Goal: Task Accomplishment & Management: Complete application form

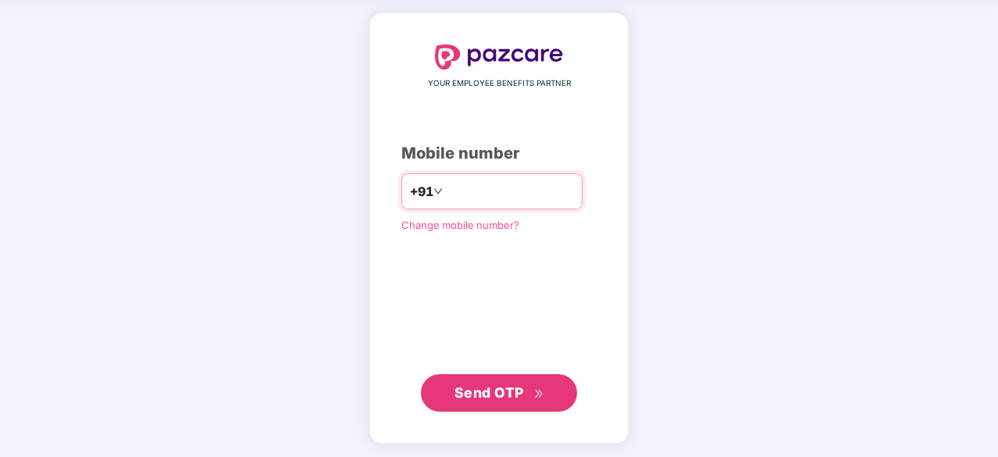
type input "**********"
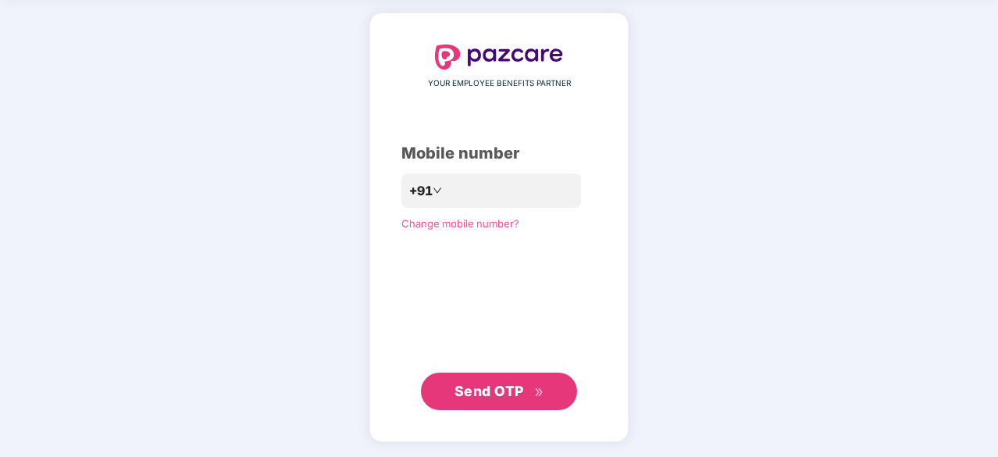
click at [551, 386] on button "Send OTP" at bounding box center [499, 390] width 156 height 37
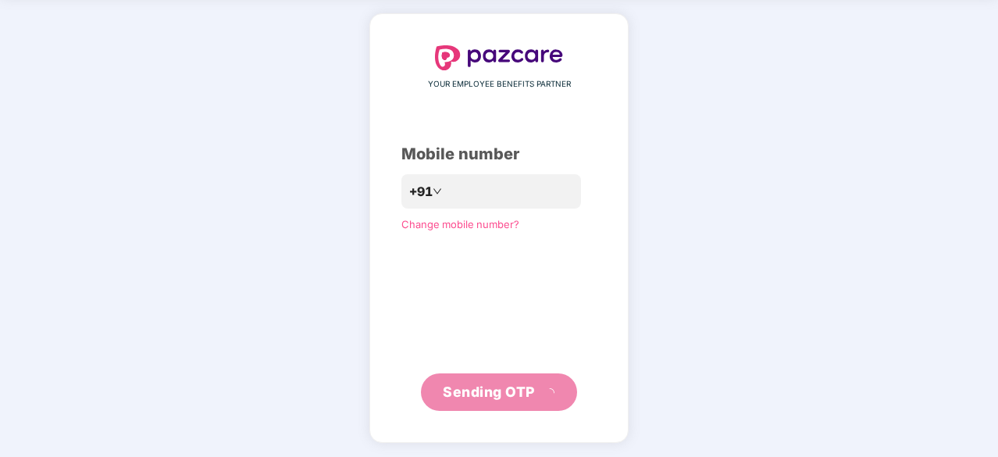
scroll to position [52, 0]
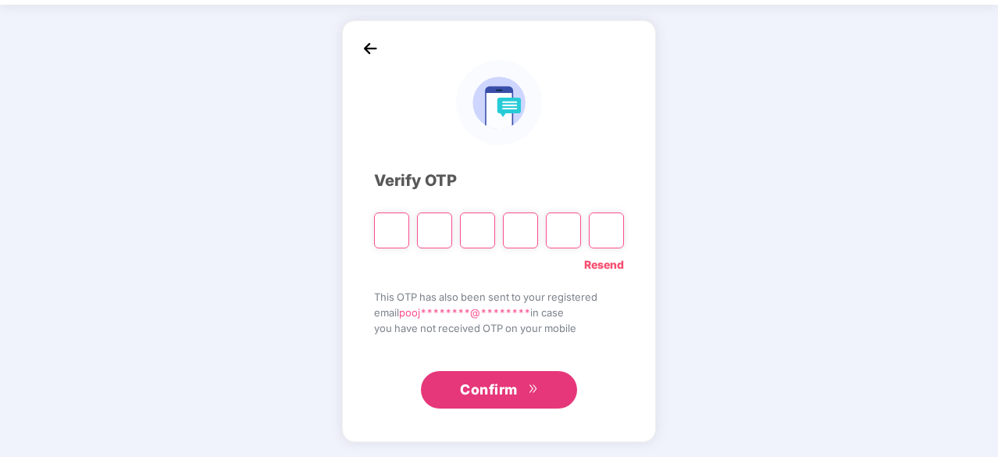
type input "*"
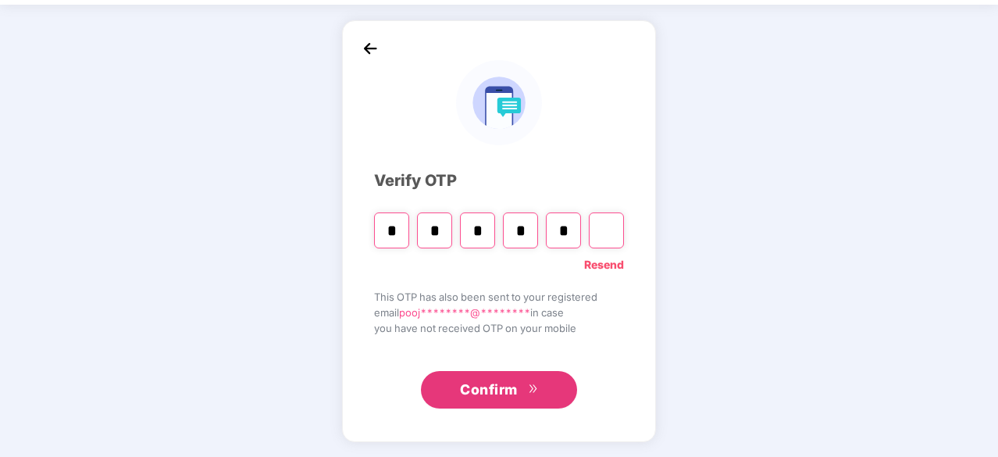
type input "*"
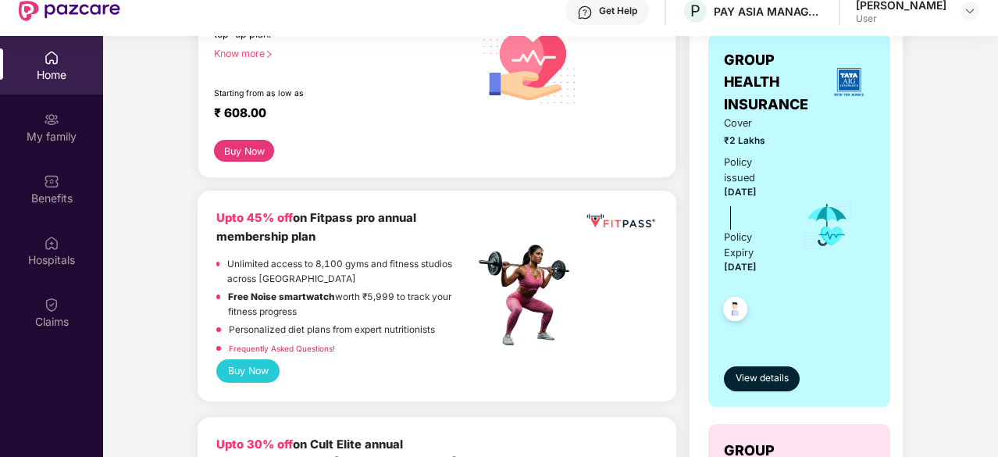
scroll to position [503, 0]
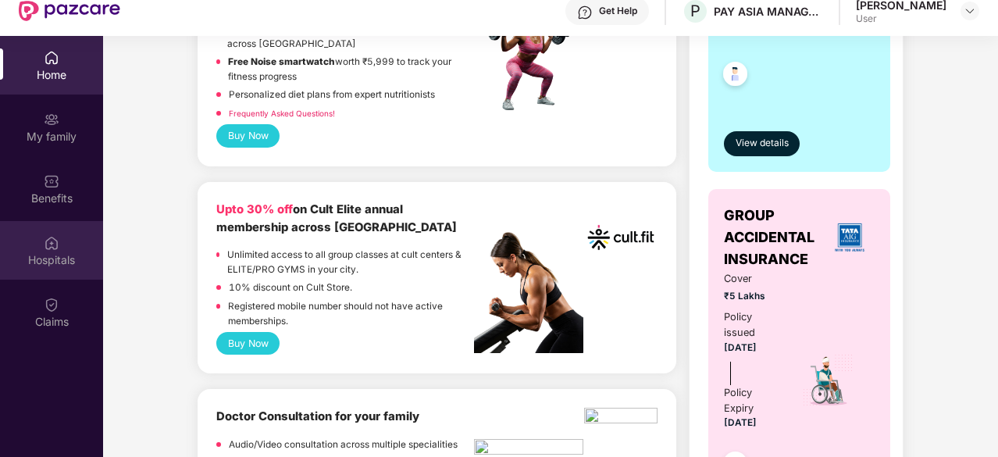
click at [59, 243] on div "Hospitals" at bounding box center [51, 250] width 103 height 59
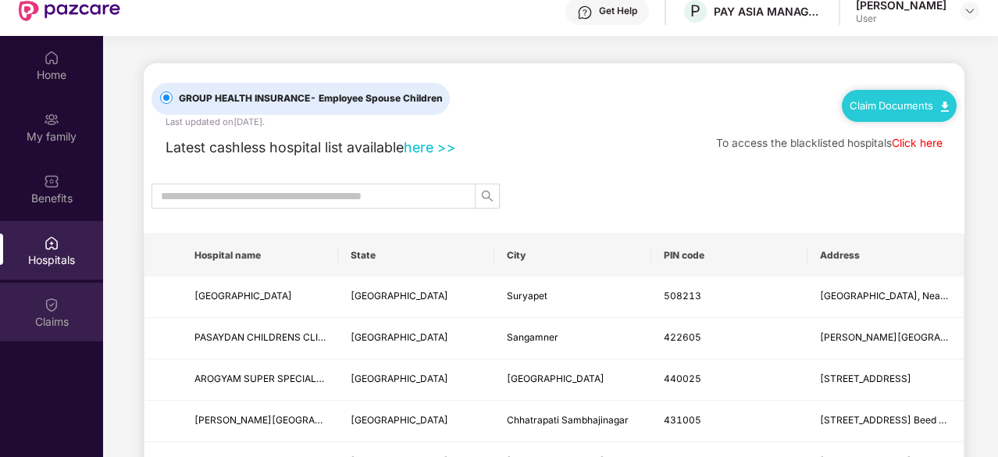
click at [44, 303] on div "Claims" at bounding box center [51, 312] width 103 height 59
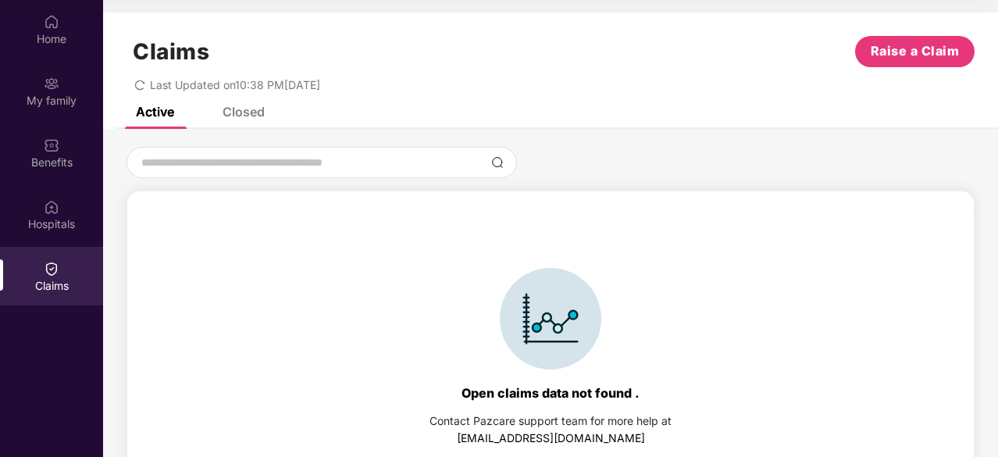
click at [251, 112] on div "Closed" at bounding box center [243, 112] width 42 height 16
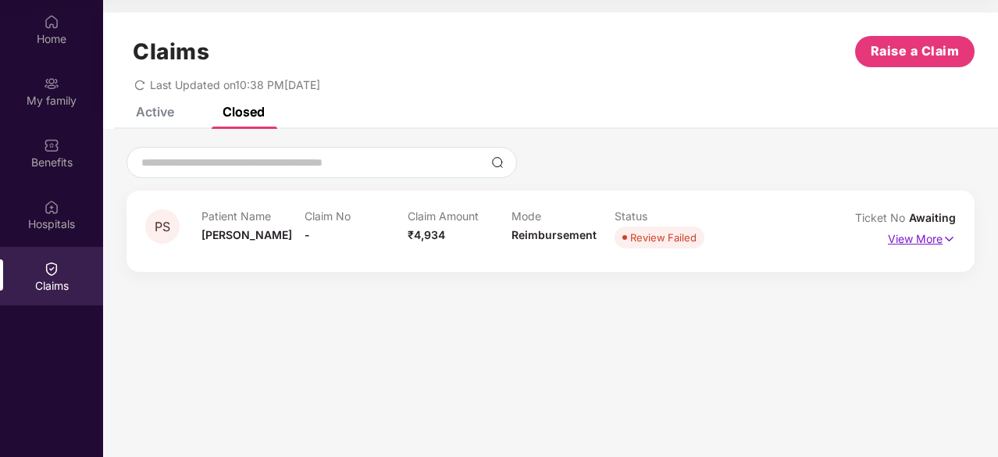
click at [905, 238] on p "View More" at bounding box center [922, 236] width 68 height 21
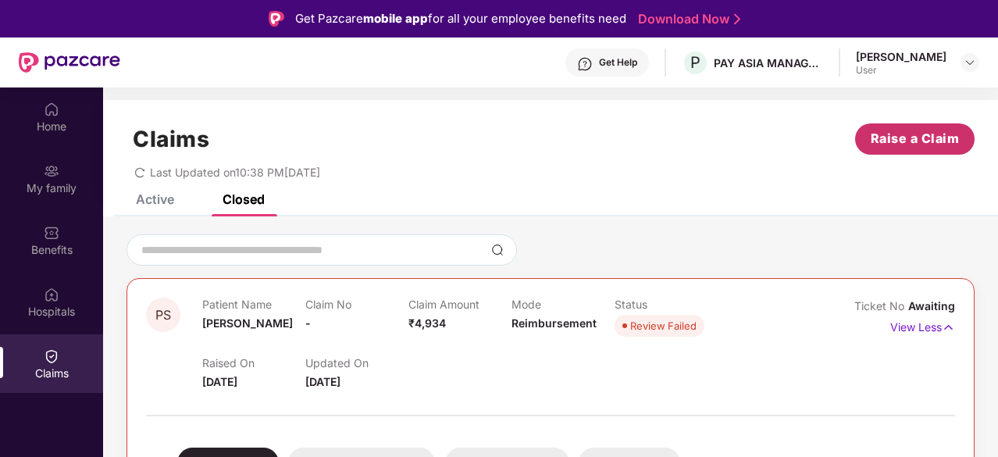
click at [898, 141] on span "Raise a Claim" at bounding box center [914, 139] width 89 height 20
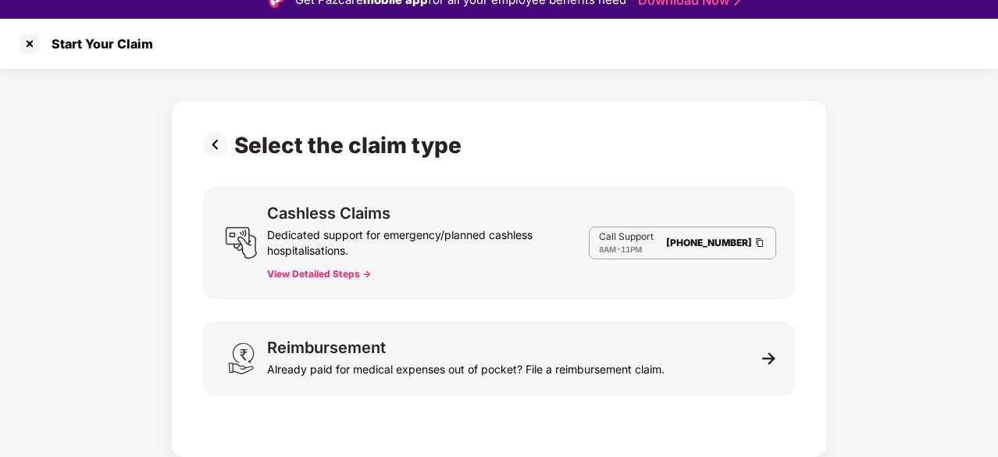
scroll to position [37, 0]
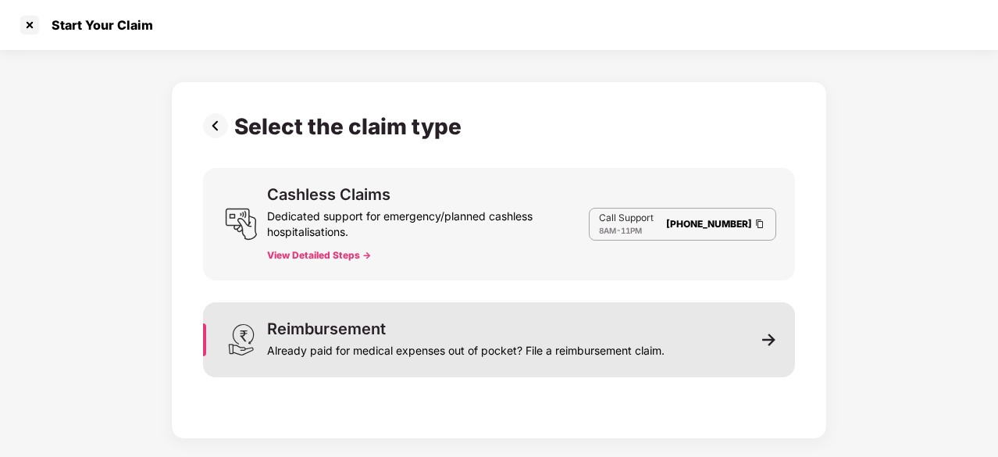
click at [461, 345] on div "Already paid for medical expenses out of pocket? File a reimbursement claim." at bounding box center [465, 347] width 397 height 22
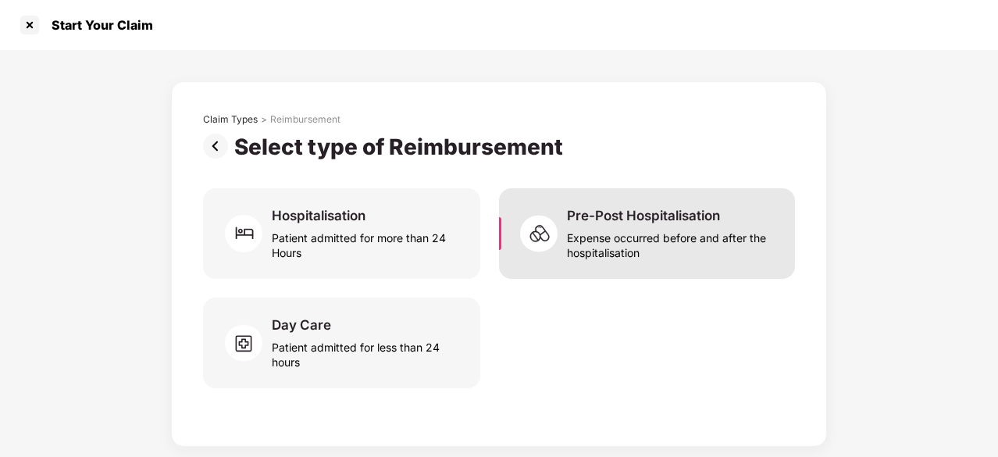
click at [621, 235] on div "Expense occurred before and after the hospitalisation" at bounding box center [671, 242] width 209 height 36
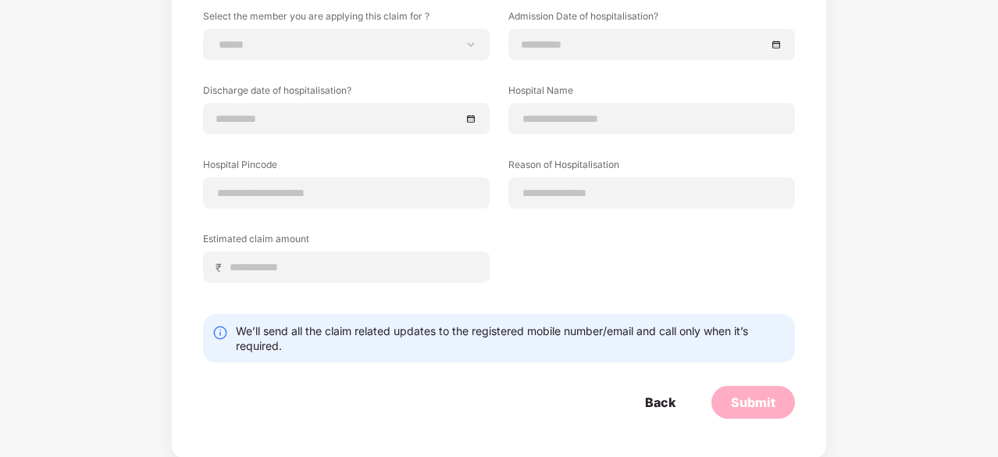
scroll to position [94, 0]
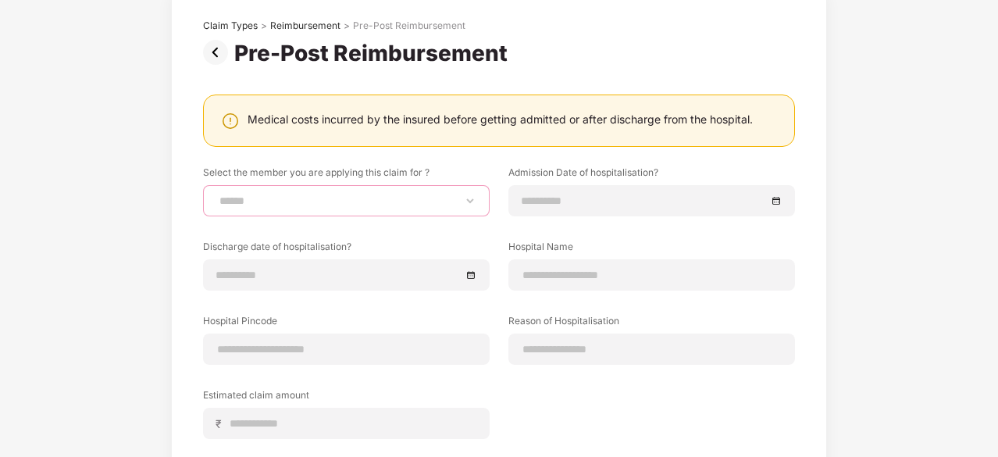
click at [336, 202] on select "**********" at bounding box center [346, 200] width 260 height 12
select select "**********"
click at [216, 194] on select "**********" at bounding box center [346, 200] width 260 height 12
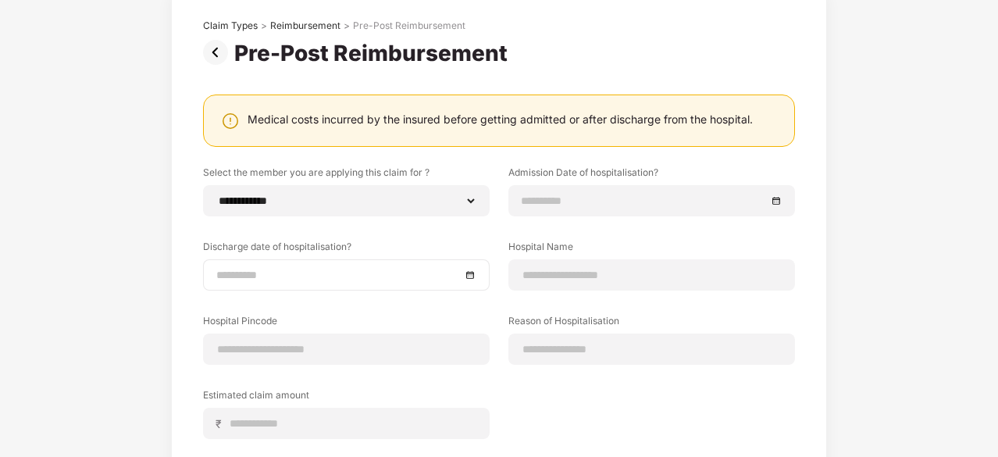
click at [326, 273] on input at bounding box center [338, 274] width 244 height 17
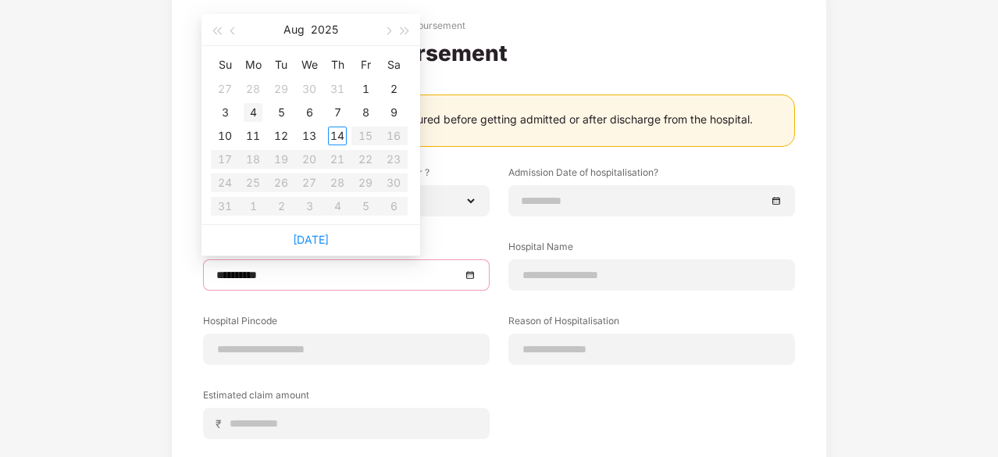
type input "**********"
click at [251, 115] on div "4" at bounding box center [253, 112] width 19 height 19
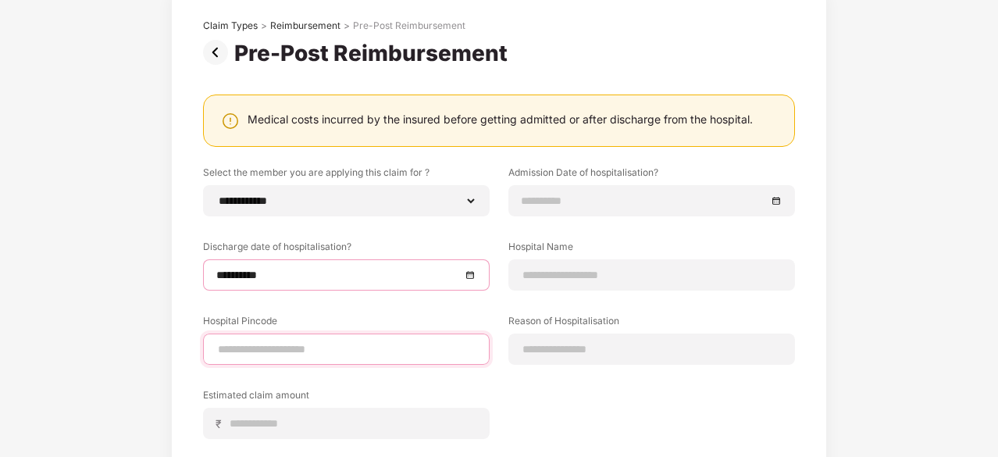
click at [318, 352] on input at bounding box center [346, 349] width 260 height 16
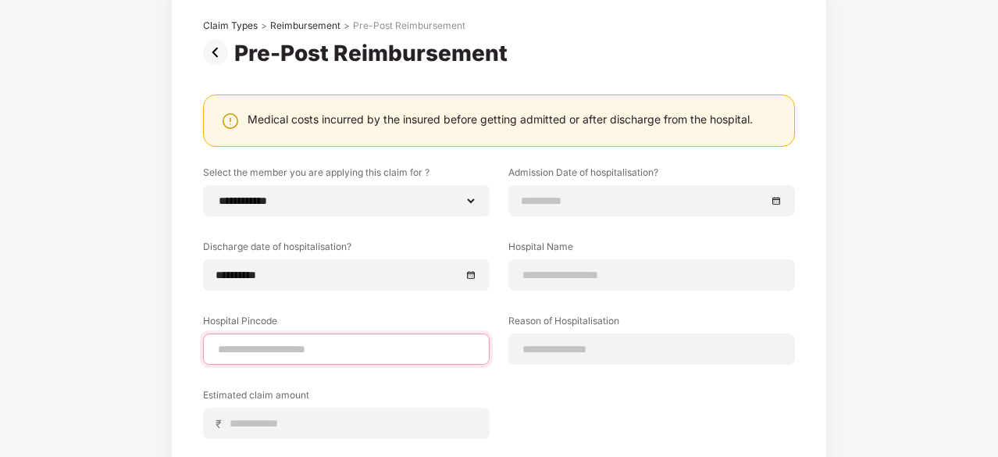
type input "******"
select select "******"
select select "*********"
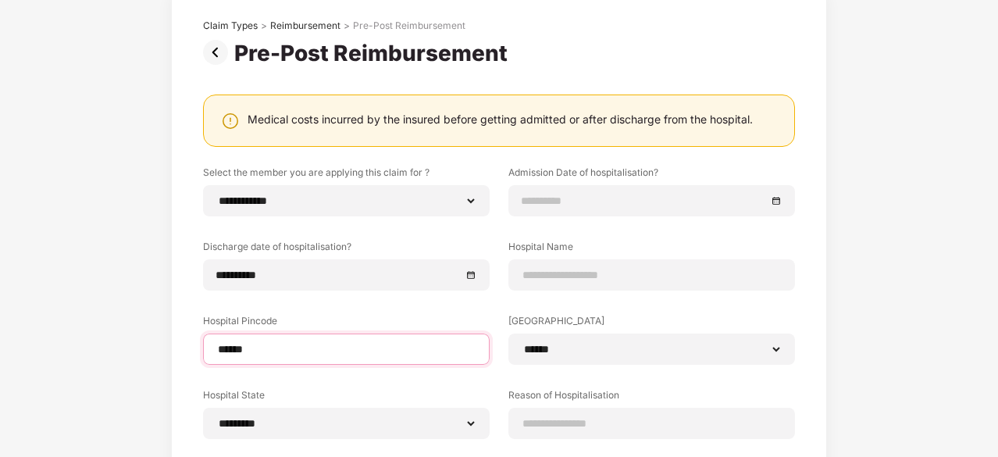
scroll to position [172, 0]
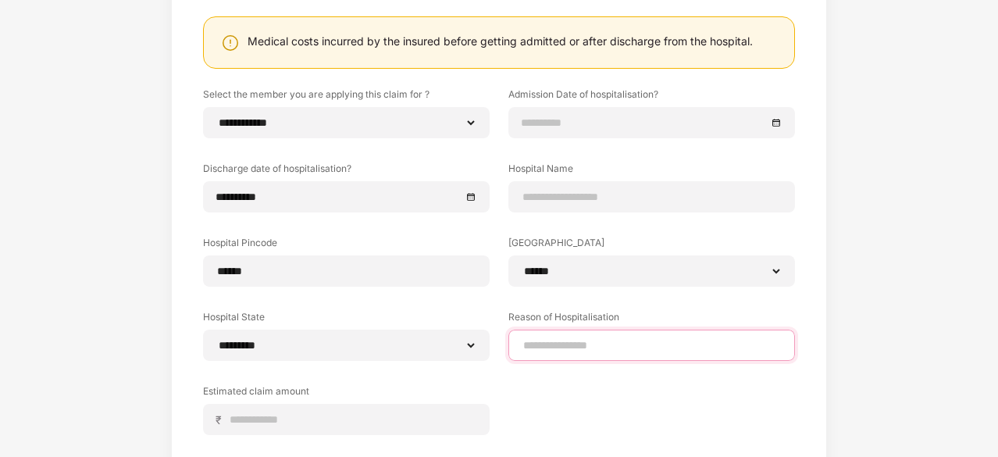
click at [616, 343] on input at bounding box center [651, 345] width 260 height 16
type input "**********"
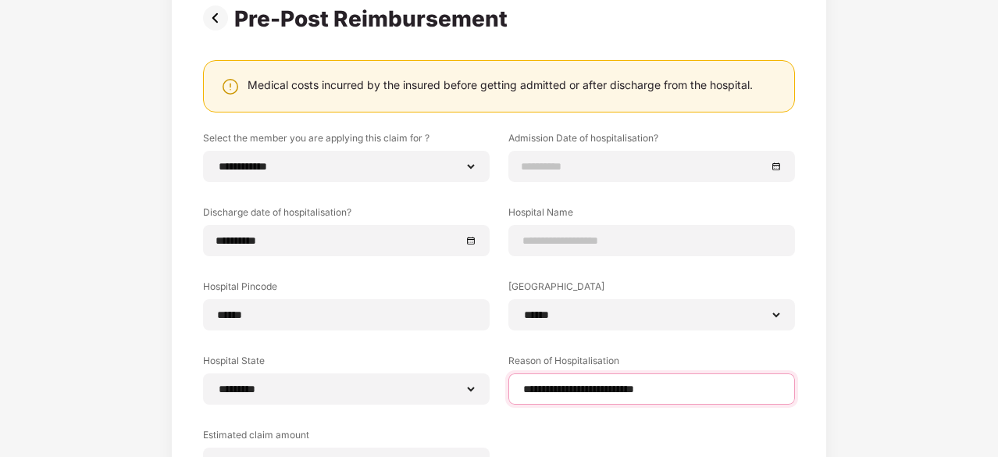
scroll to position [94, 0]
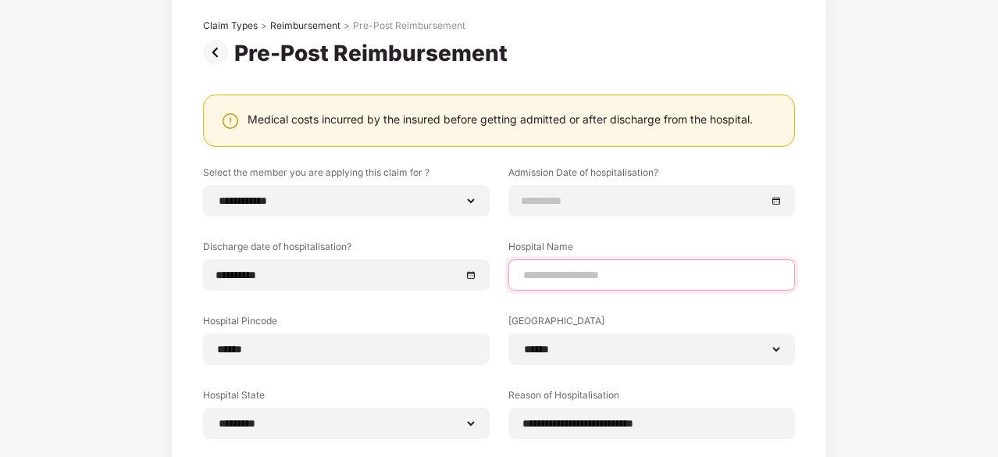
click at [581, 272] on input at bounding box center [651, 275] width 260 height 16
type input "**********"
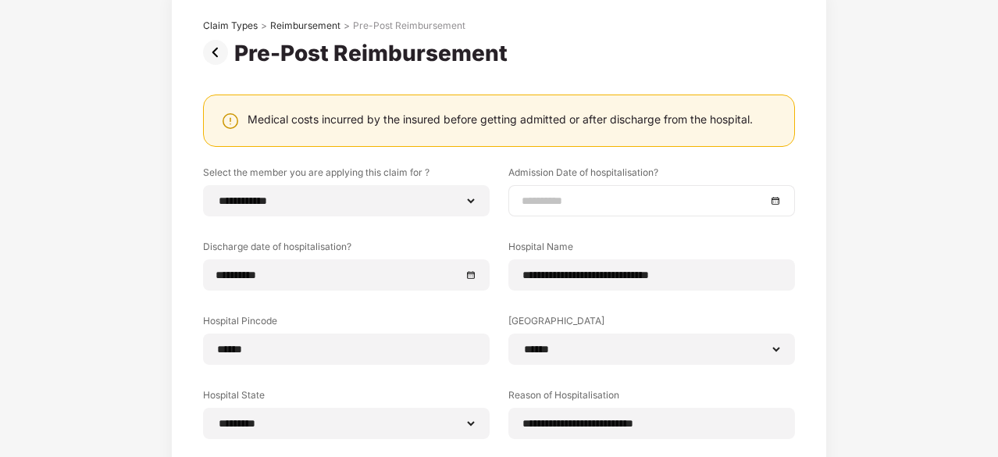
click at [659, 199] on input at bounding box center [643, 200] width 244 height 17
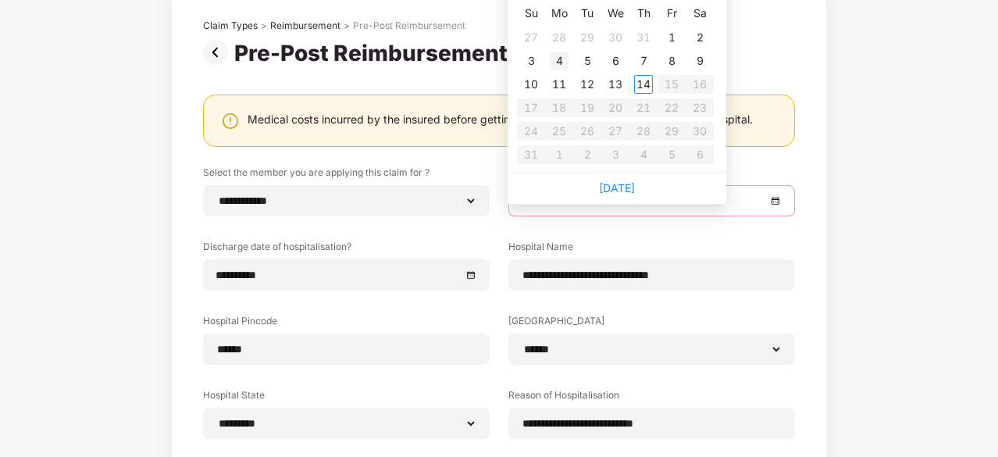
type input "**********"
click at [566, 61] on div "4" at bounding box center [559, 61] width 19 height 19
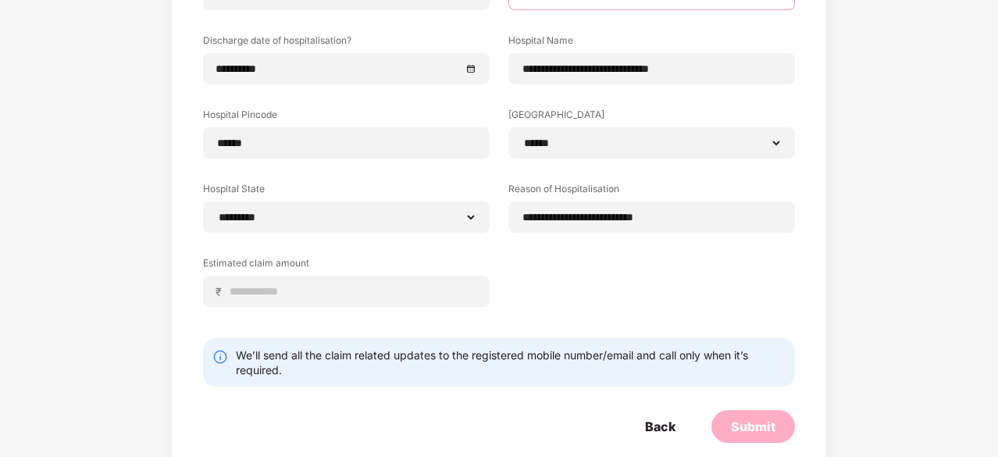
scroll to position [324, 0]
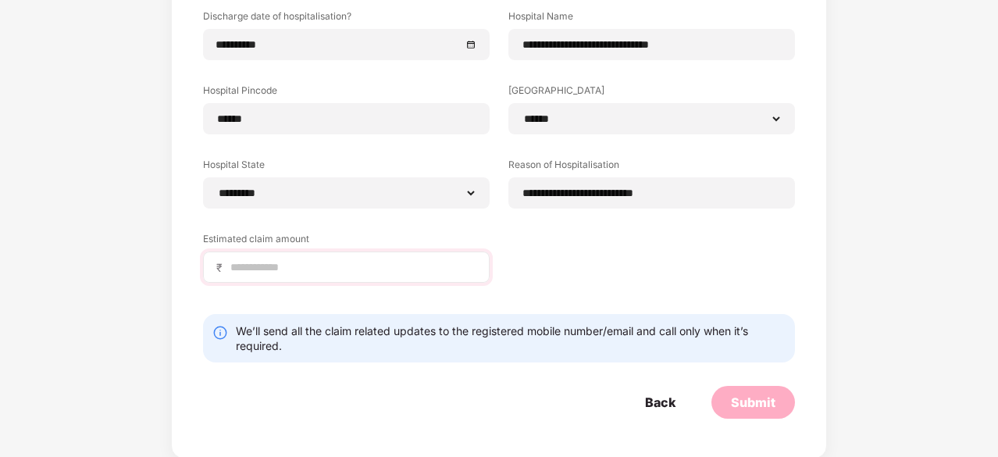
click at [279, 254] on div "₹" at bounding box center [346, 266] width 286 height 31
click at [285, 255] on div "₹" at bounding box center [346, 266] width 286 height 31
click at [278, 265] on input at bounding box center [352, 267] width 247 height 16
type input "****"
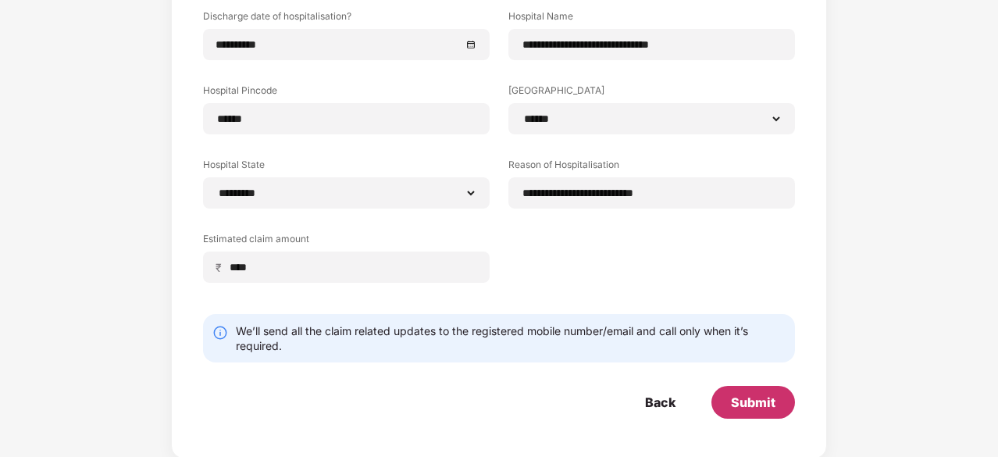
click at [752, 397] on div "Submit" at bounding box center [753, 401] width 44 height 17
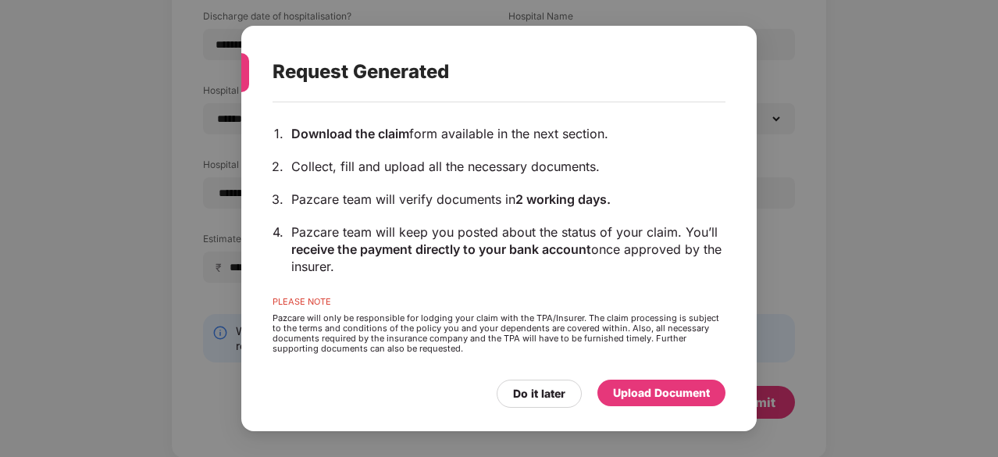
scroll to position [169, 0]
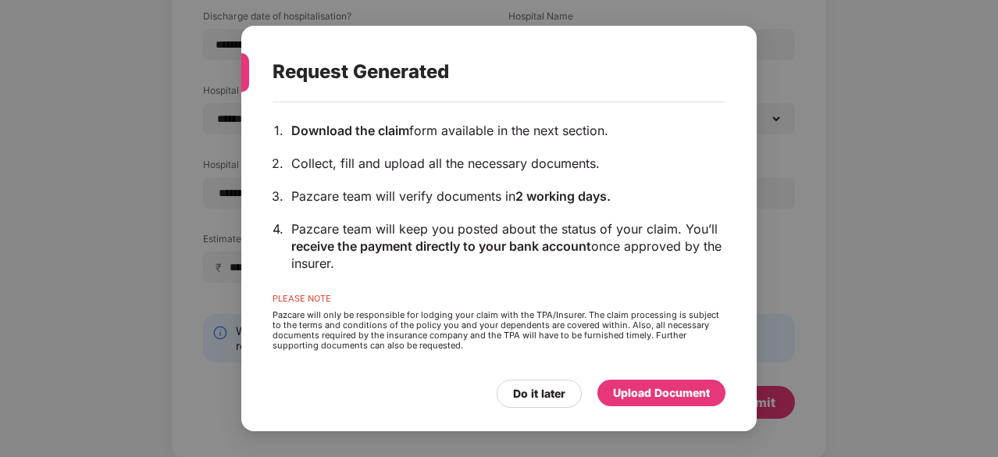
click at [670, 399] on div "Upload Document" at bounding box center [661, 392] width 97 height 17
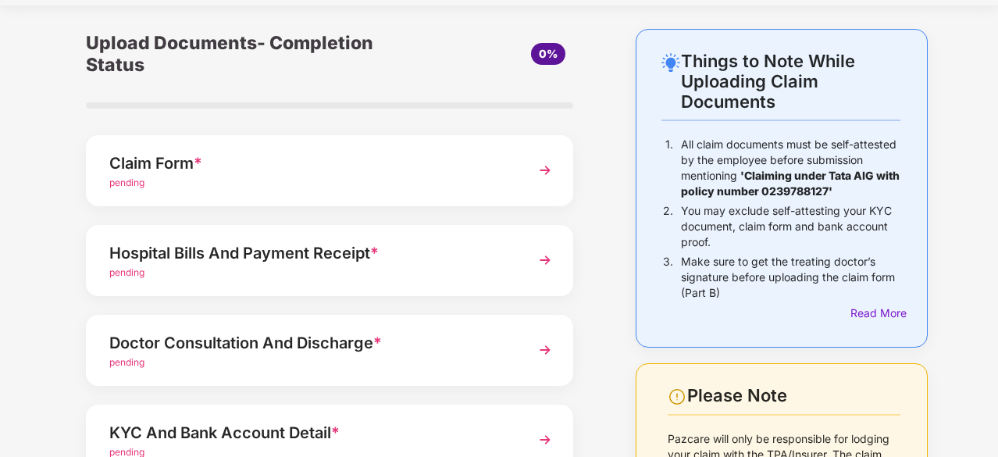
scroll to position [78, 0]
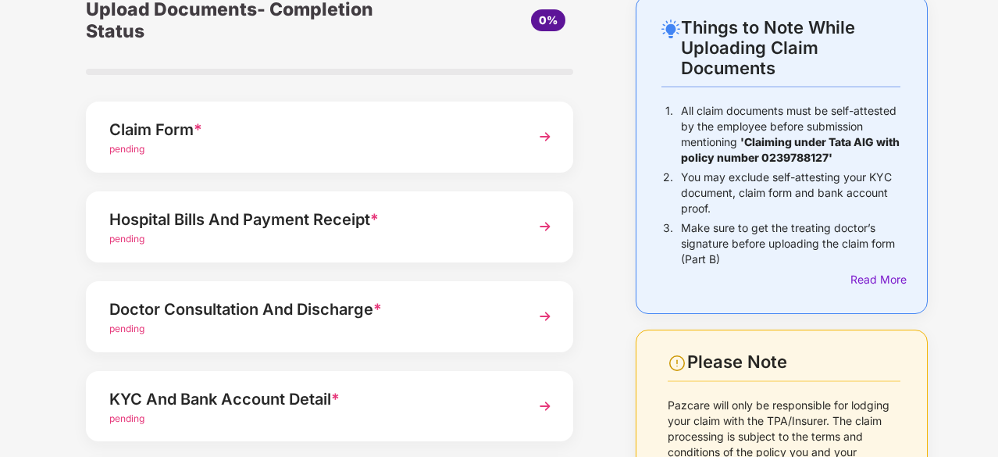
click at [176, 137] on div "Claim Form *" at bounding box center [311, 129] width 404 height 25
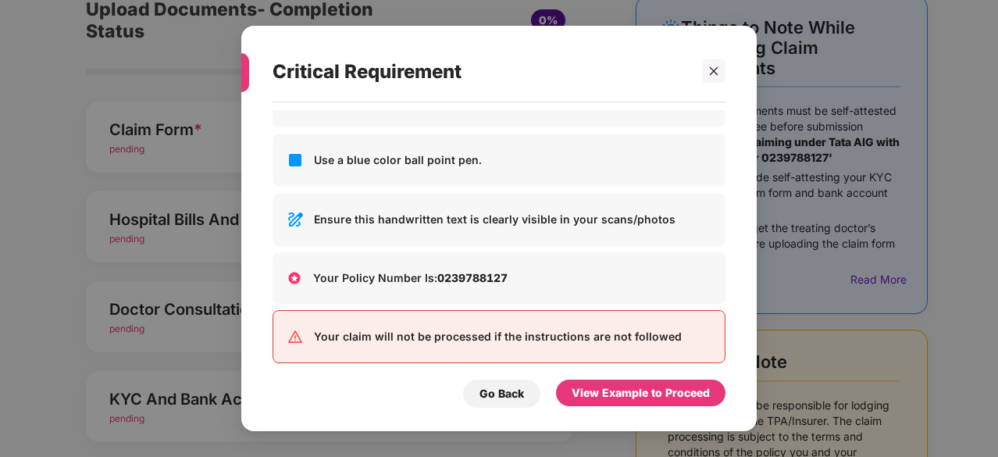
scroll to position [114, 0]
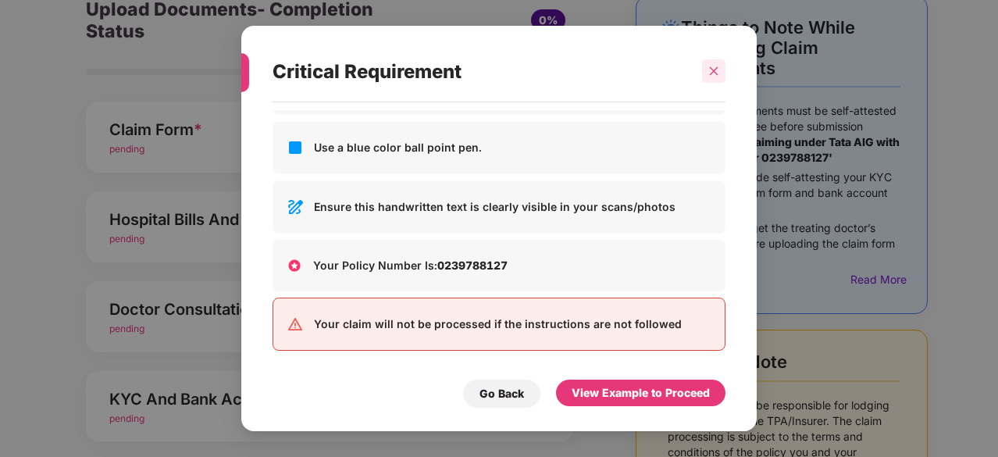
click at [713, 69] on icon "close" at bounding box center [713, 71] width 11 height 11
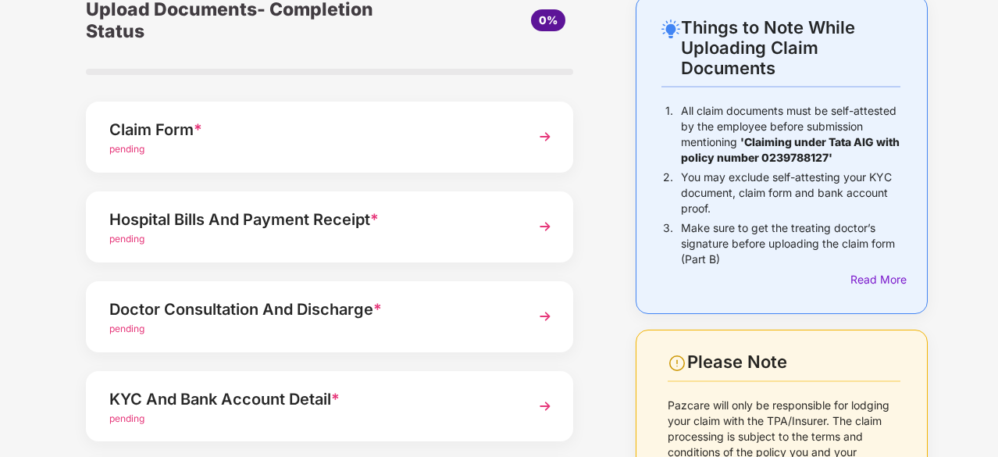
click at [215, 232] on div "pending" at bounding box center [311, 239] width 404 height 15
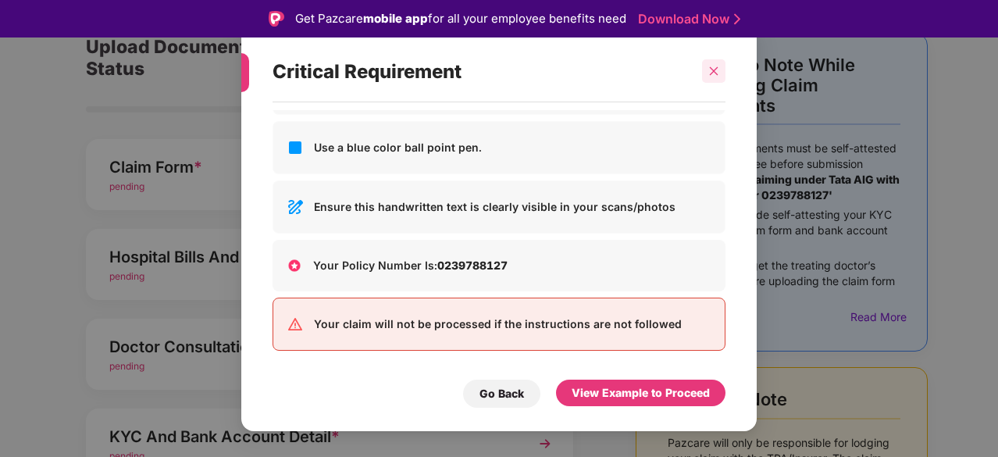
click at [716, 66] on icon "close" at bounding box center [713, 71] width 11 height 11
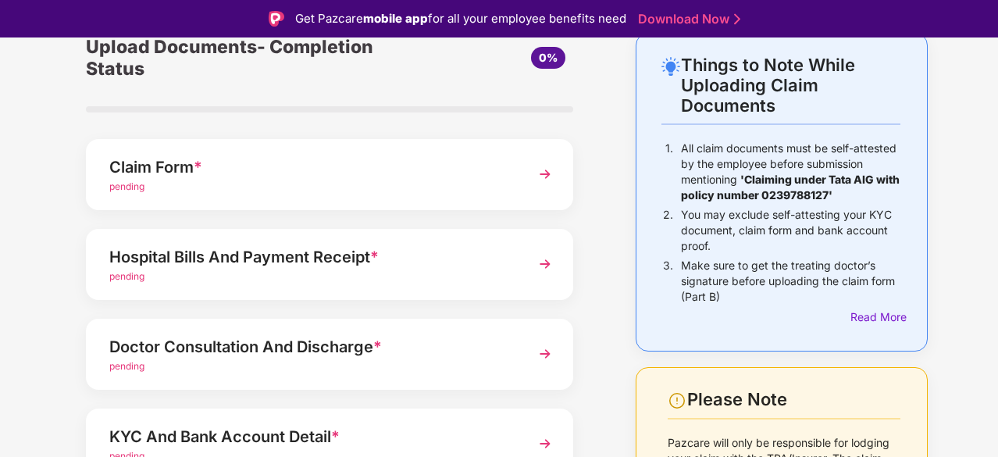
click at [539, 174] on img at bounding box center [545, 174] width 28 height 28
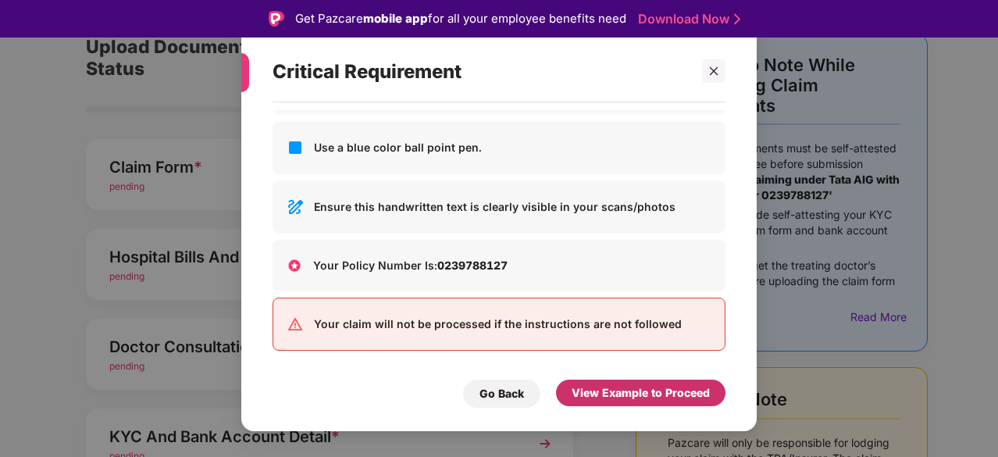
click at [648, 395] on div "View Example to Proceed" at bounding box center [640, 392] width 138 height 17
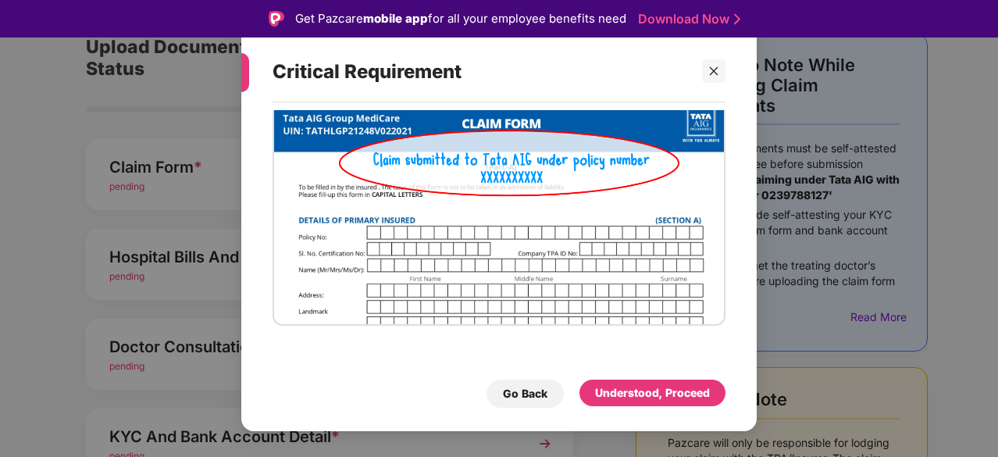
scroll to position [37, 0]
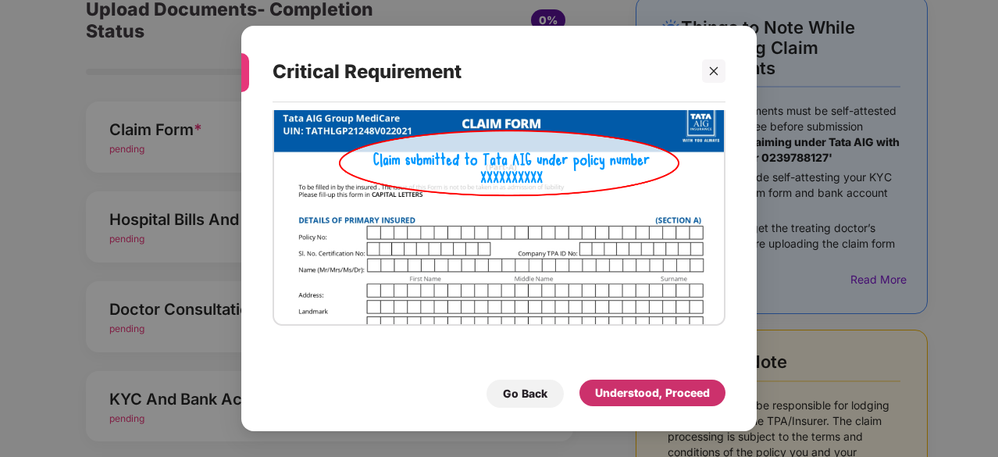
click at [633, 393] on div "Understood, Proceed" at bounding box center [652, 392] width 115 height 17
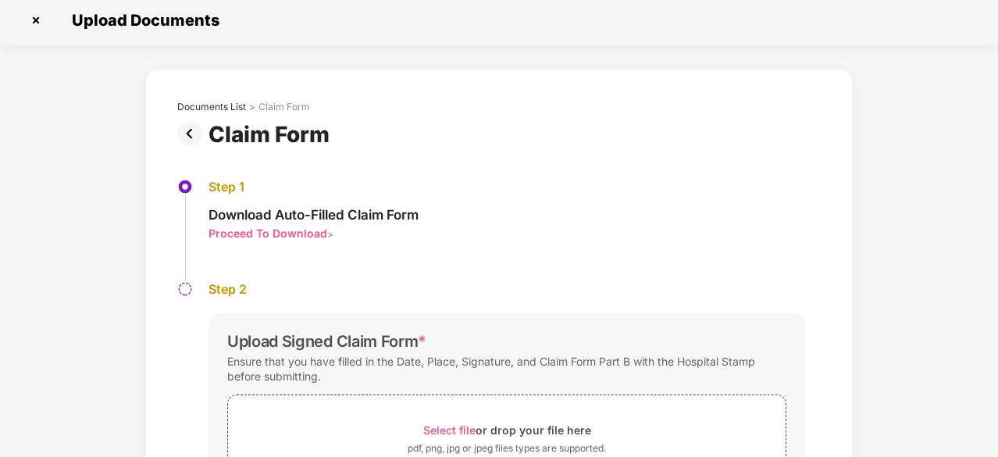
scroll to position [145, 0]
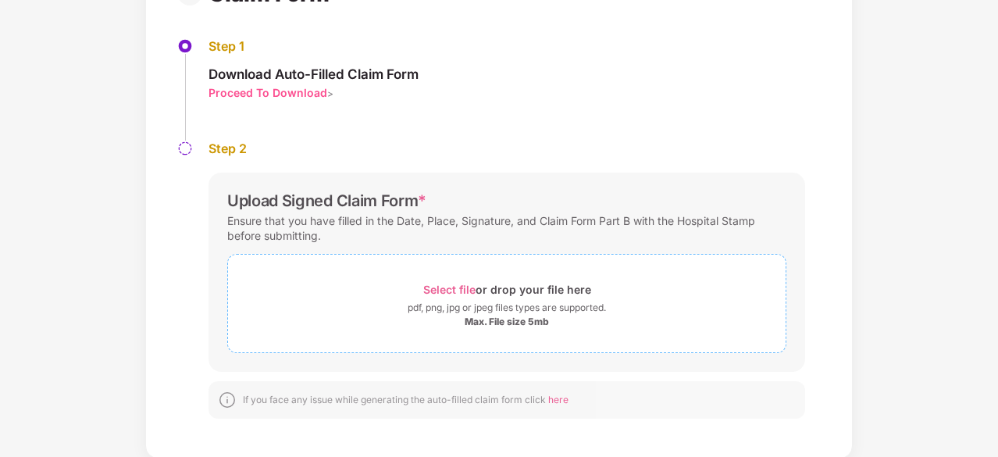
click at [456, 286] on span "Select file" at bounding box center [449, 289] width 52 height 13
click at [441, 292] on span "Select file" at bounding box center [449, 289] width 52 height 13
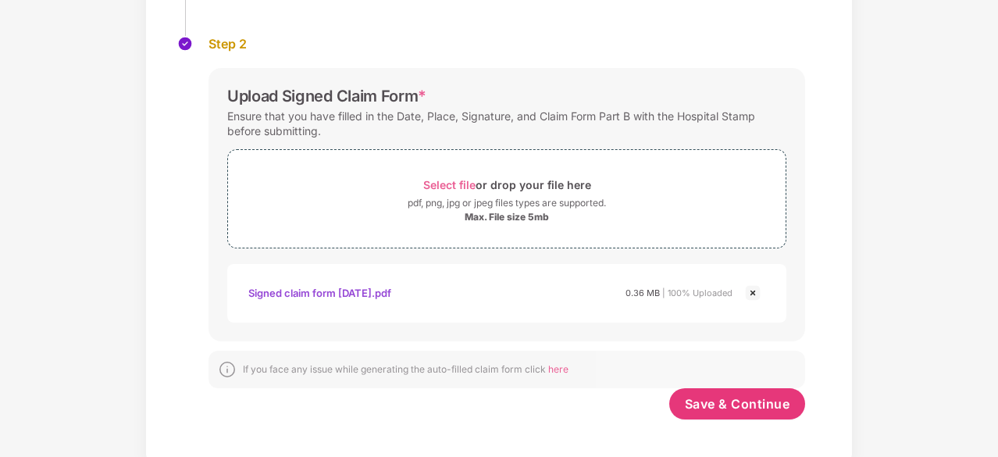
scroll to position [258, 0]
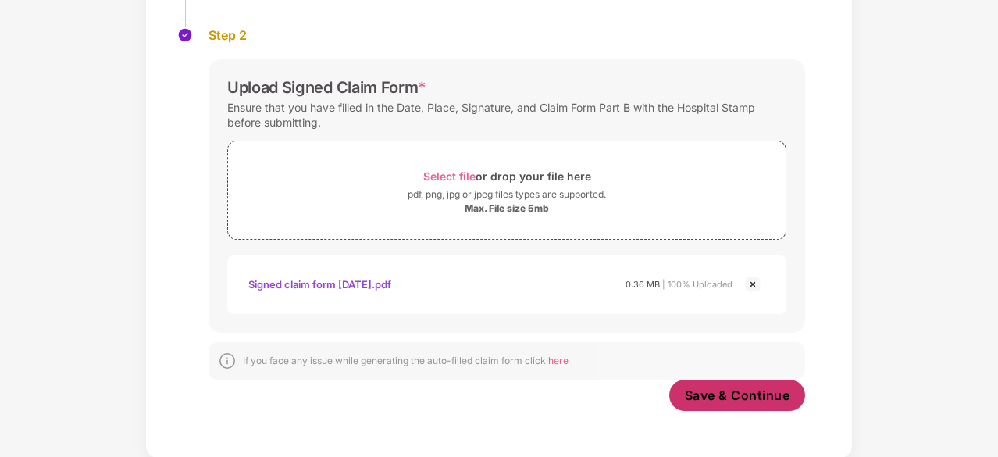
click at [735, 393] on span "Save & Continue" at bounding box center [737, 394] width 105 height 17
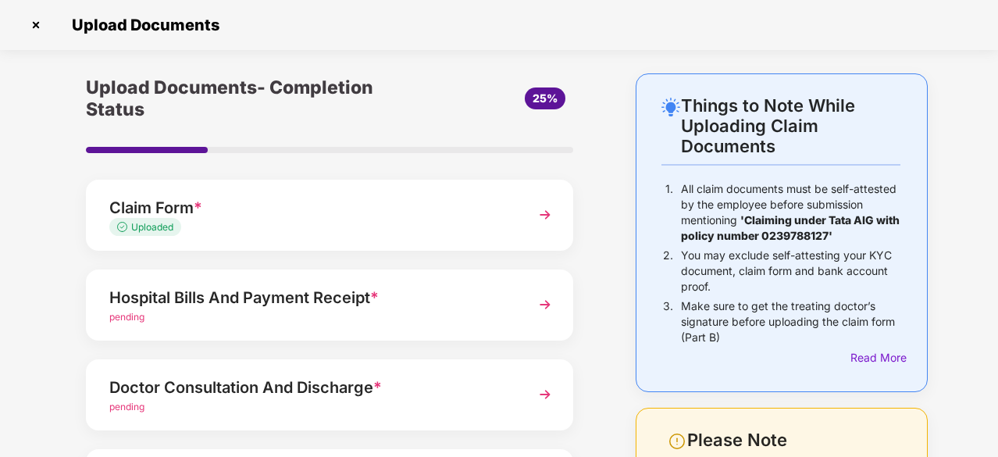
scroll to position [78, 0]
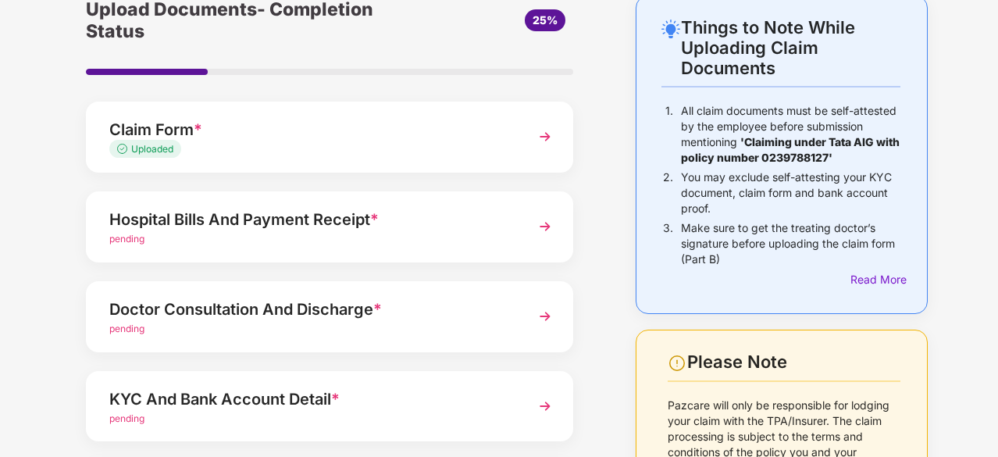
click at [536, 224] on img at bounding box center [545, 226] width 28 height 28
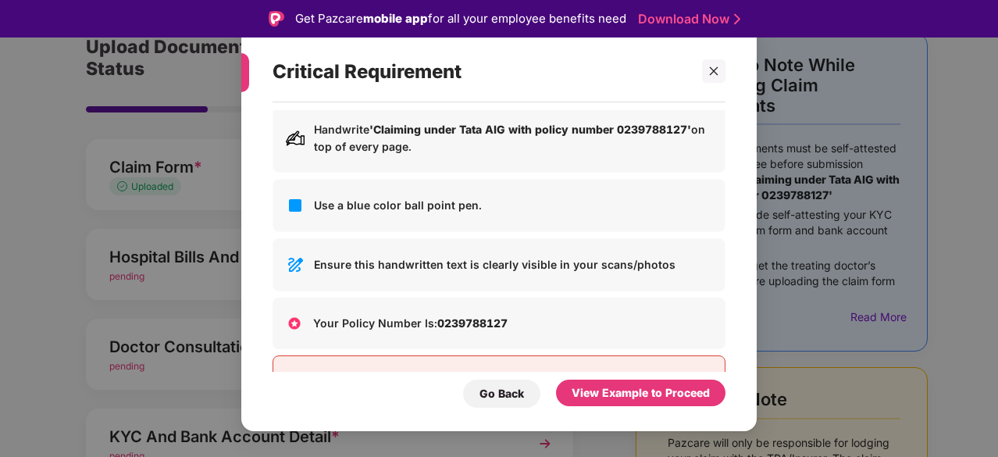
scroll to position [114, 0]
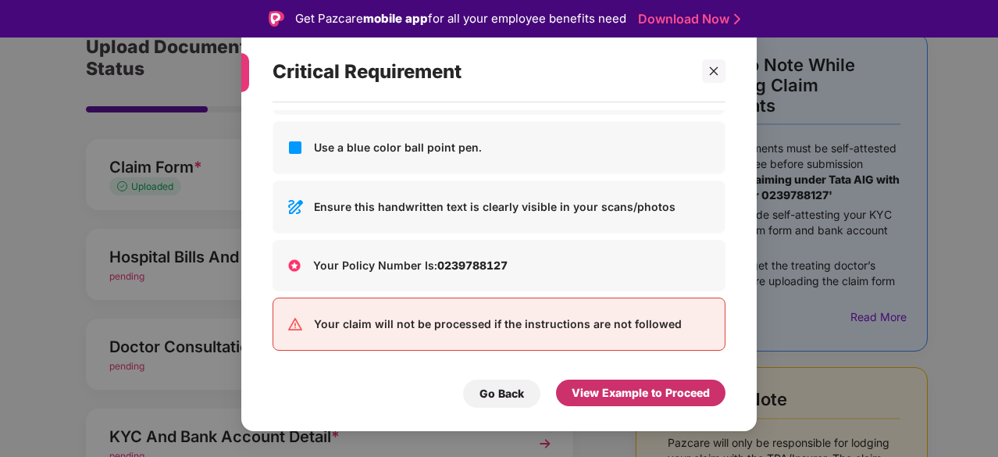
click at [631, 393] on div "View Example to Proceed" at bounding box center [640, 392] width 138 height 17
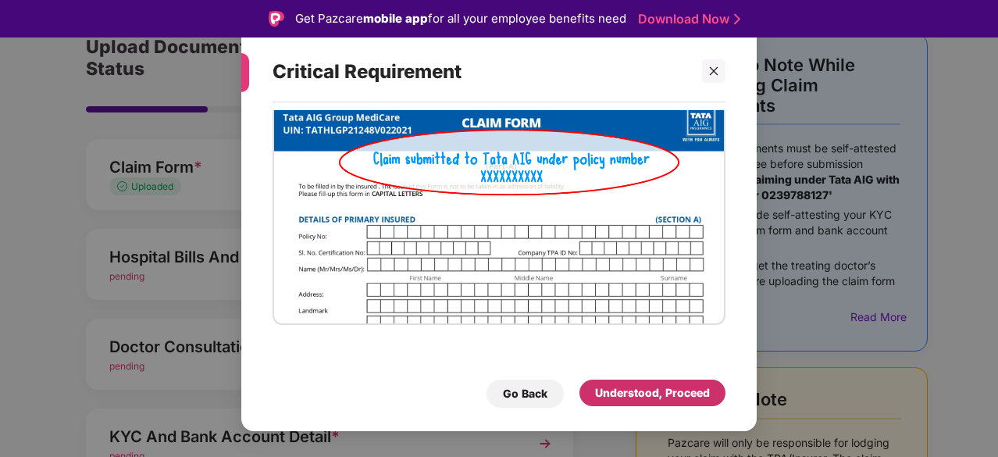
scroll to position [45, 0]
click at [663, 393] on div "Understood, Proceed" at bounding box center [652, 392] width 115 height 17
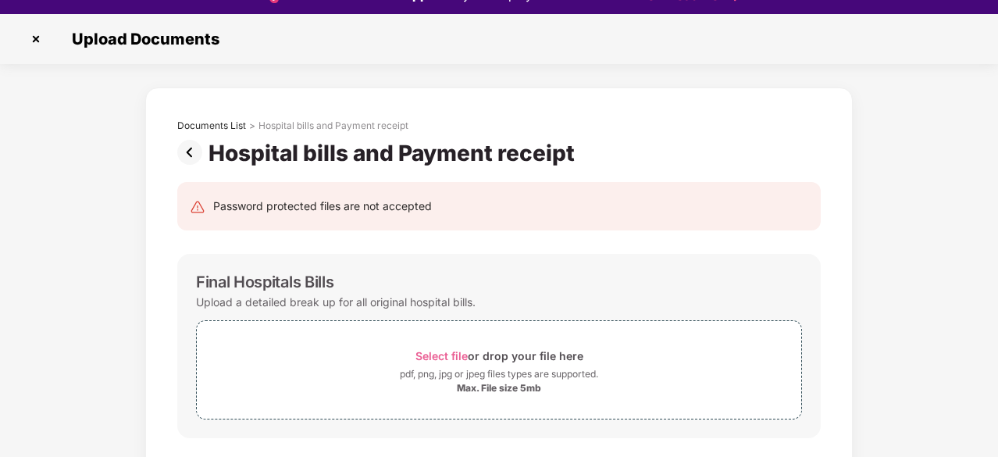
scroll to position [37, 0]
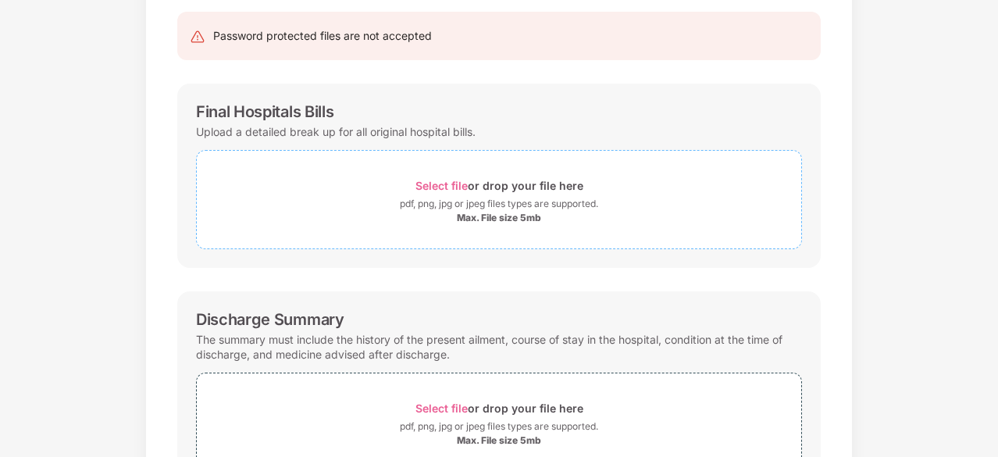
click at [457, 183] on span "Select file" at bounding box center [441, 185] width 52 height 13
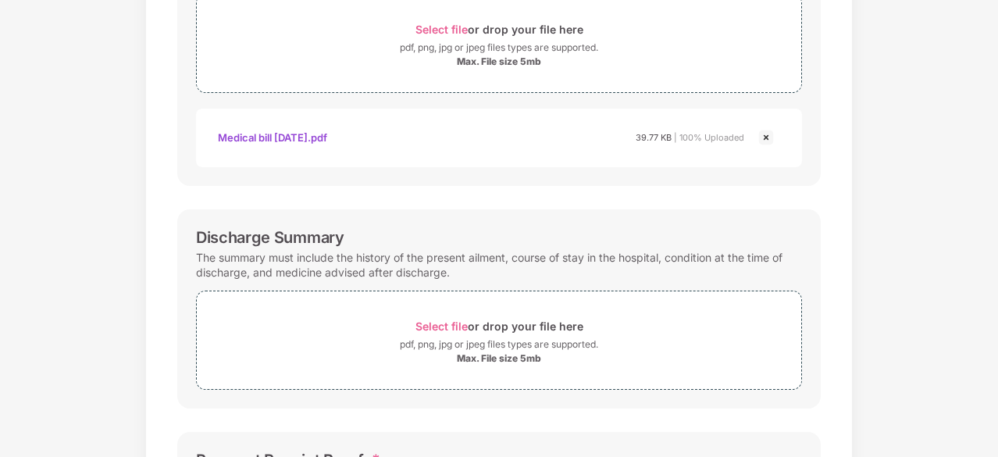
scroll to position [390, 0]
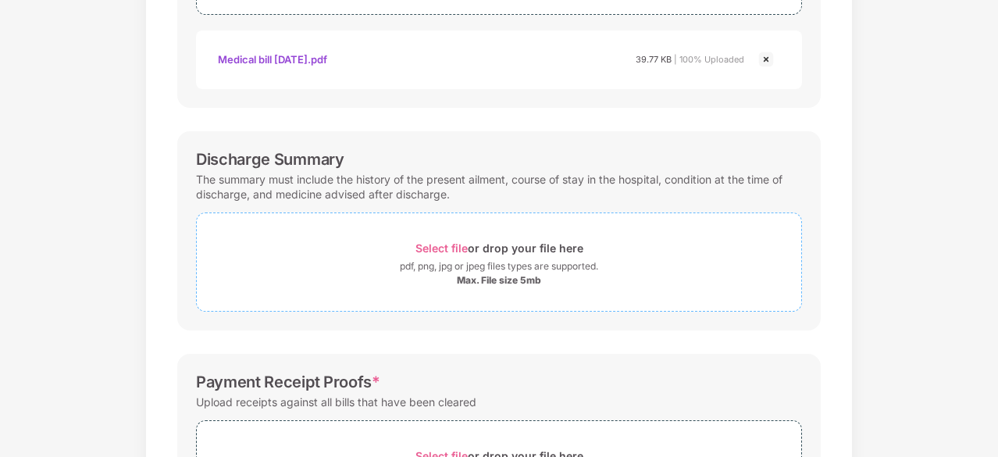
click at [443, 244] on span "Select file" at bounding box center [441, 247] width 52 height 13
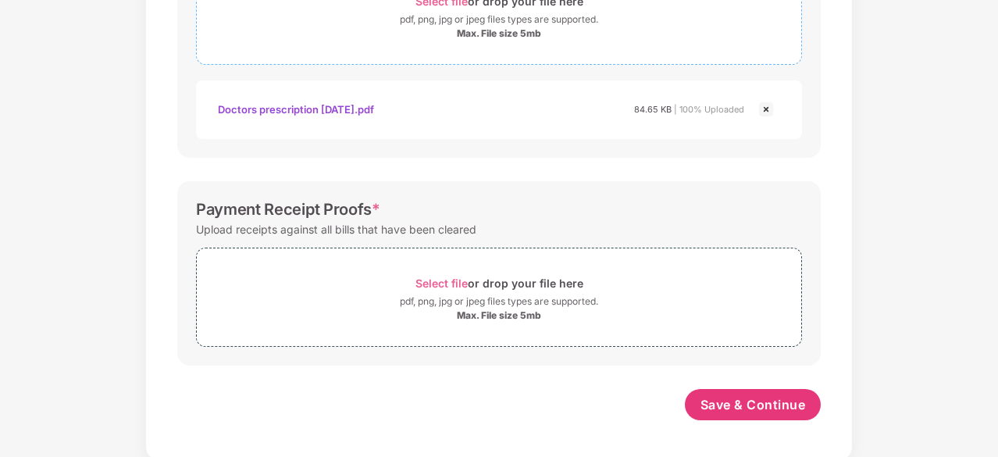
scroll to position [638, 0]
click at [432, 280] on span "Select file" at bounding box center [441, 282] width 52 height 13
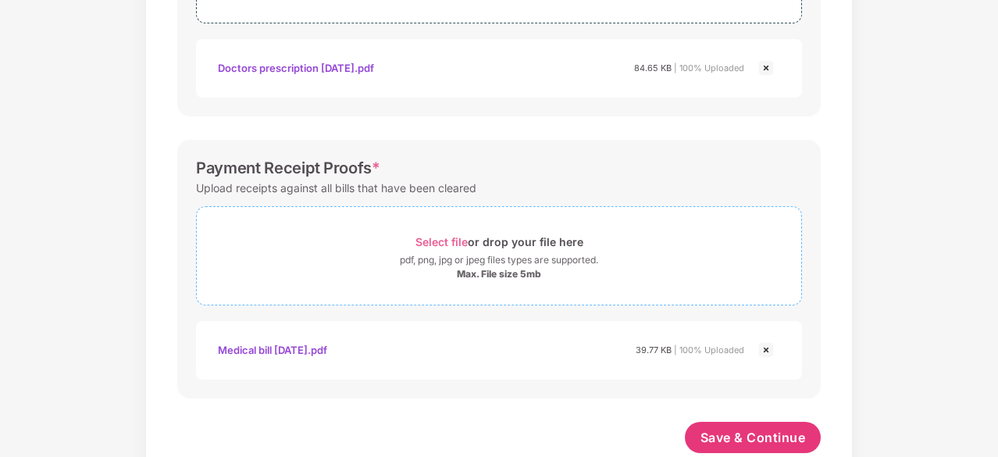
scroll to position [712, 0]
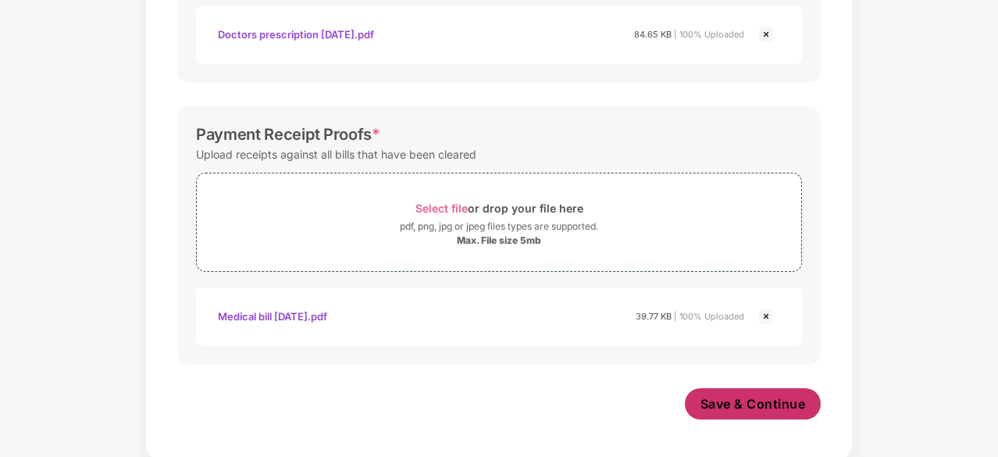
click at [737, 405] on span "Save & Continue" at bounding box center [752, 403] width 105 height 17
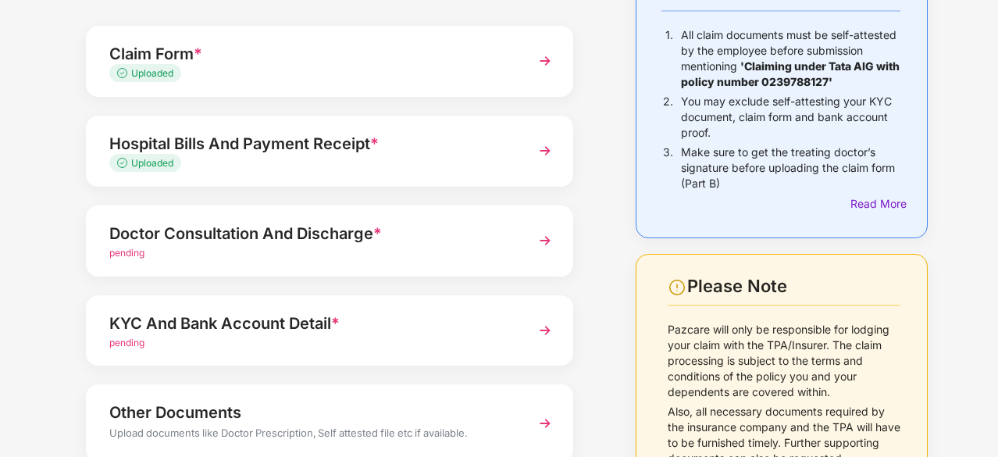
scroll to position [156, 0]
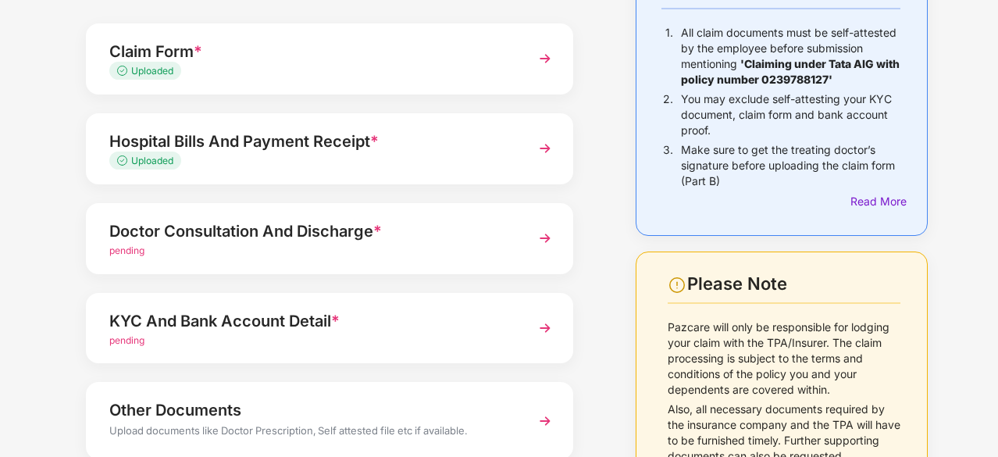
click at [546, 237] on img at bounding box center [545, 238] width 28 height 28
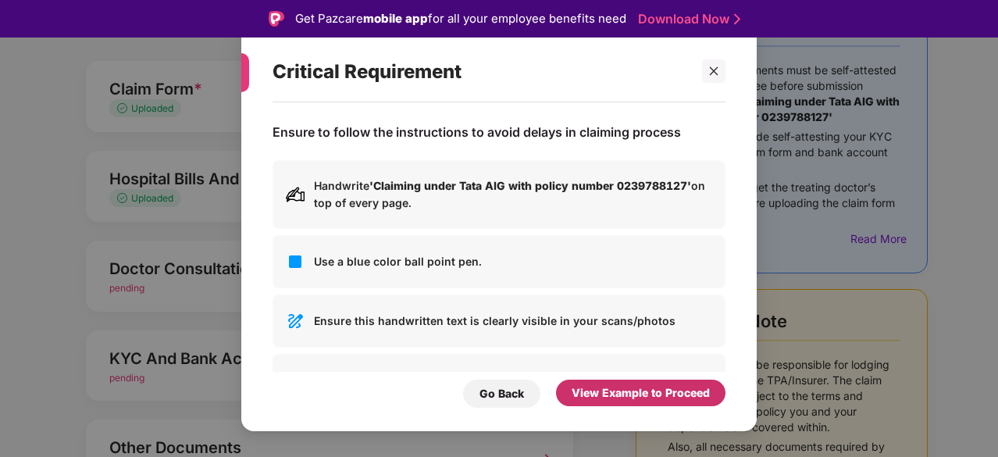
click at [612, 394] on div "View Example to Proceed" at bounding box center [640, 392] width 138 height 17
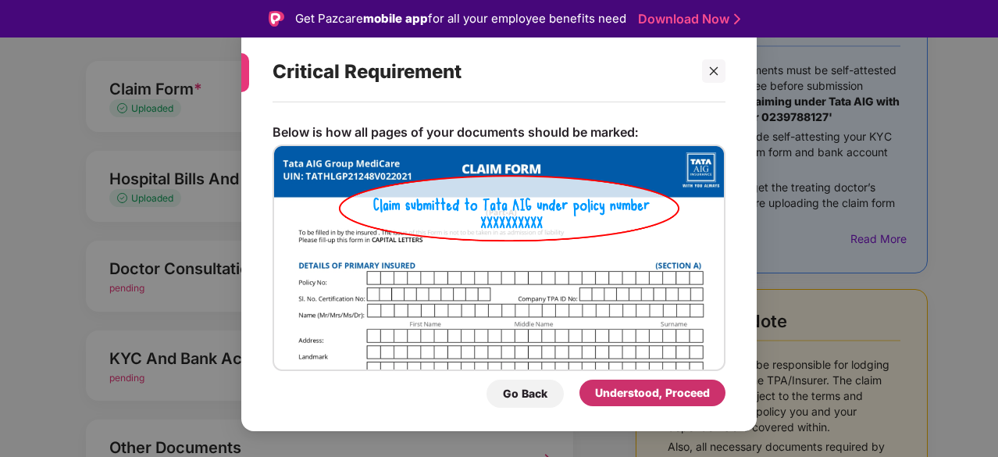
click at [635, 397] on div "Understood, Proceed" at bounding box center [652, 392] width 115 height 17
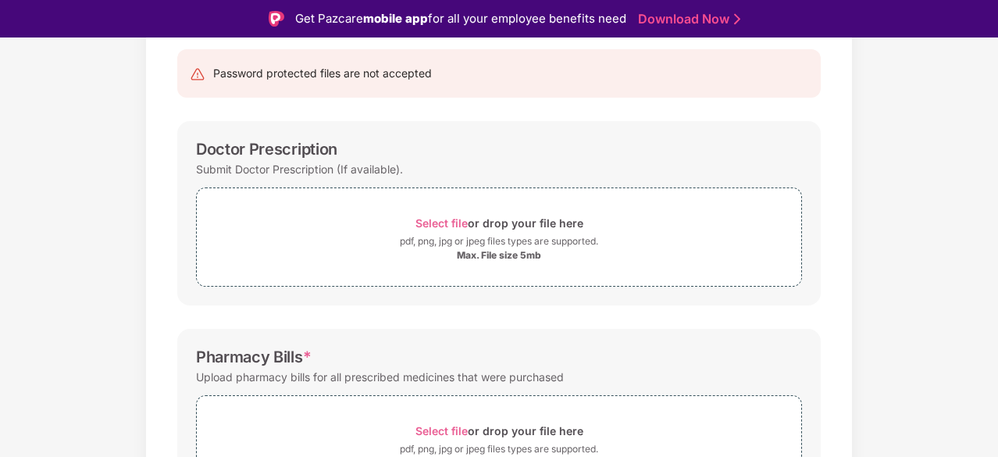
scroll to position [83, 0]
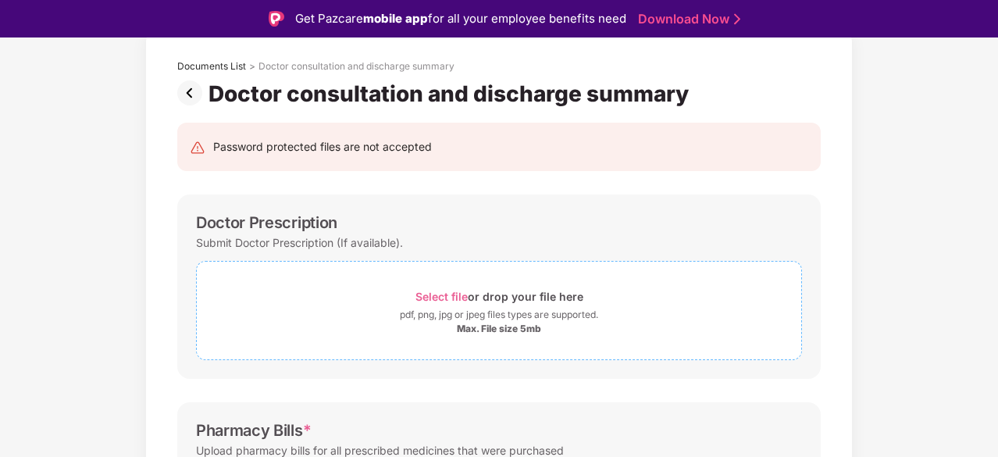
click at [444, 296] on span "Select file" at bounding box center [441, 296] width 52 height 13
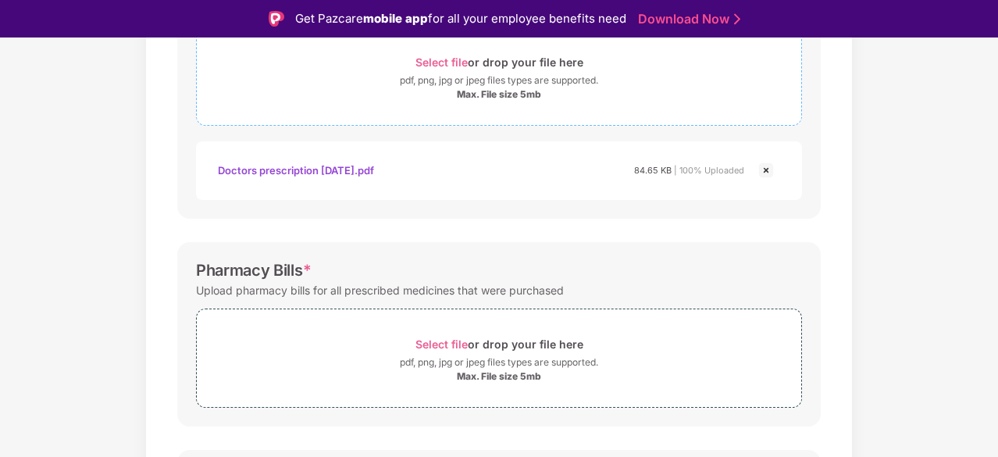
scroll to position [395, 0]
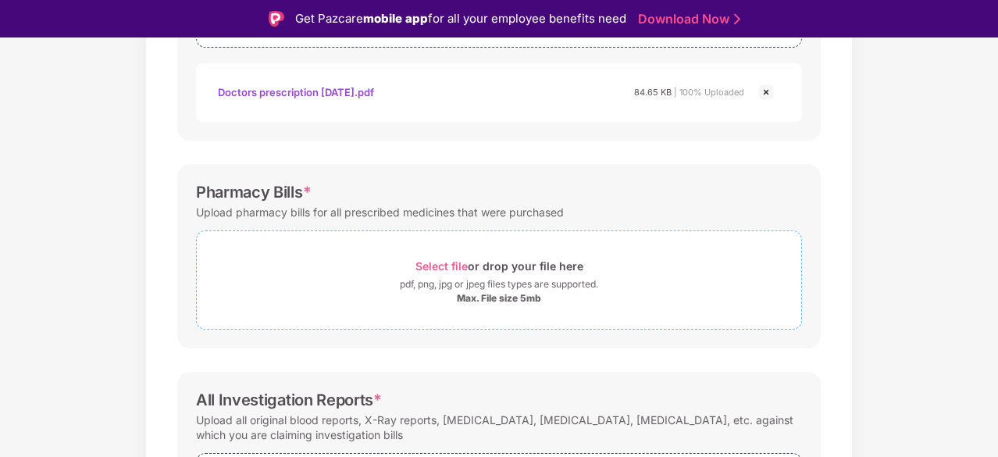
click at [445, 261] on span "Select file" at bounding box center [441, 265] width 52 height 13
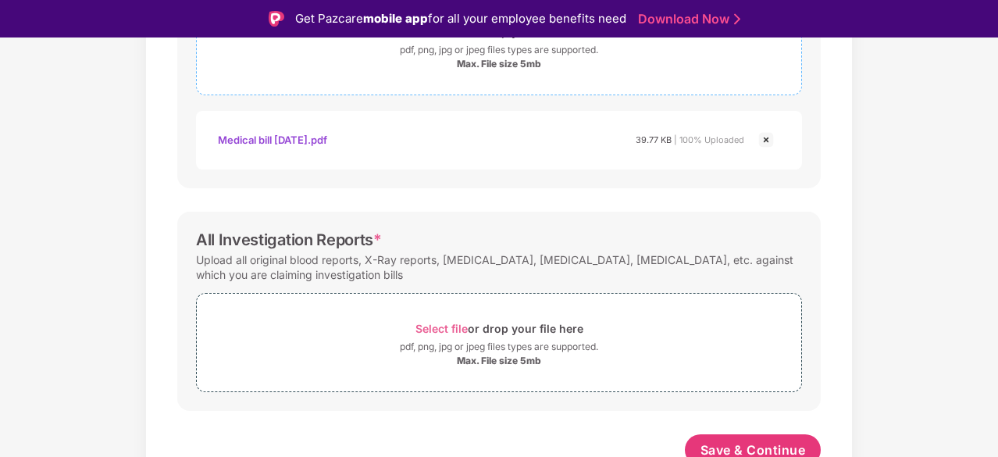
scroll to position [638, 0]
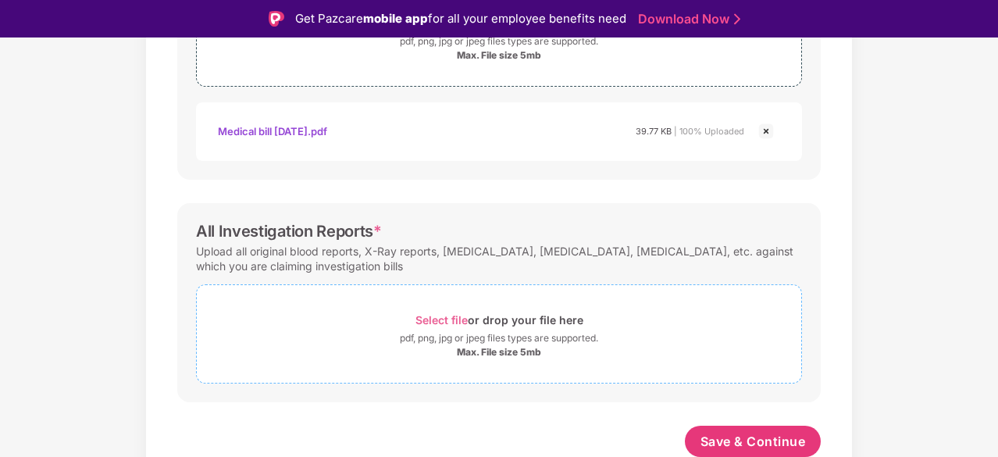
click at [461, 318] on span "Select file" at bounding box center [441, 319] width 52 height 13
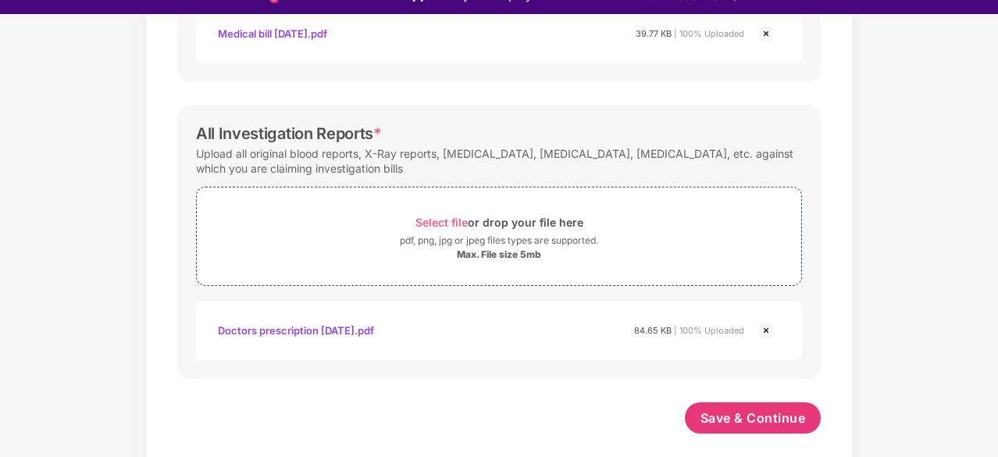
scroll to position [37, 0]
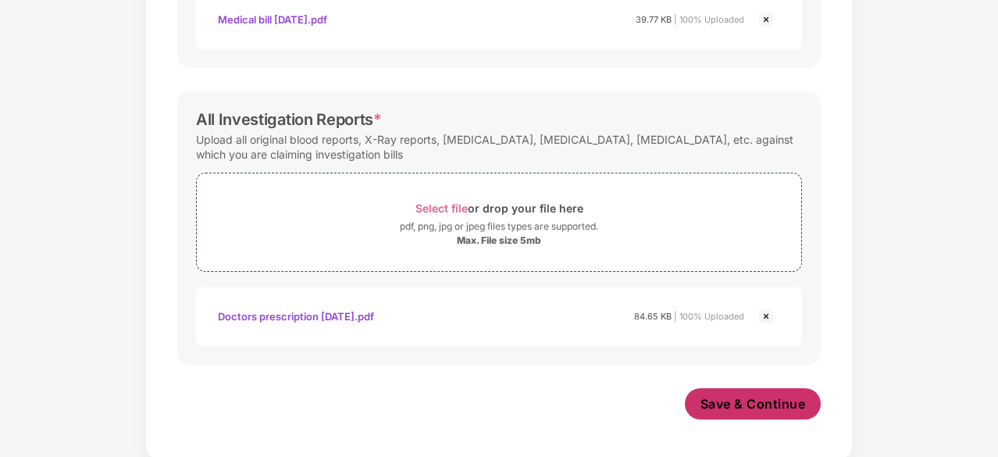
click at [752, 399] on span "Save & Continue" at bounding box center [752, 403] width 105 height 17
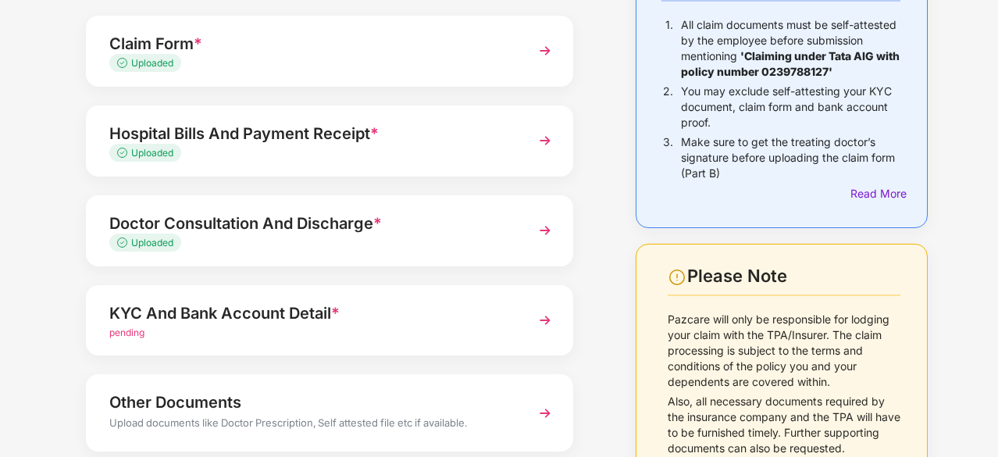
scroll to position [234, 0]
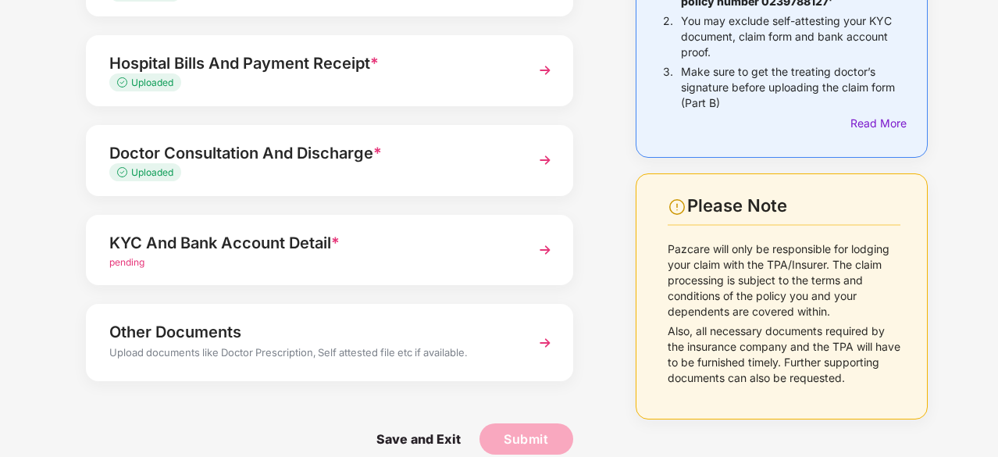
click at [545, 244] on img at bounding box center [545, 250] width 28 height 28
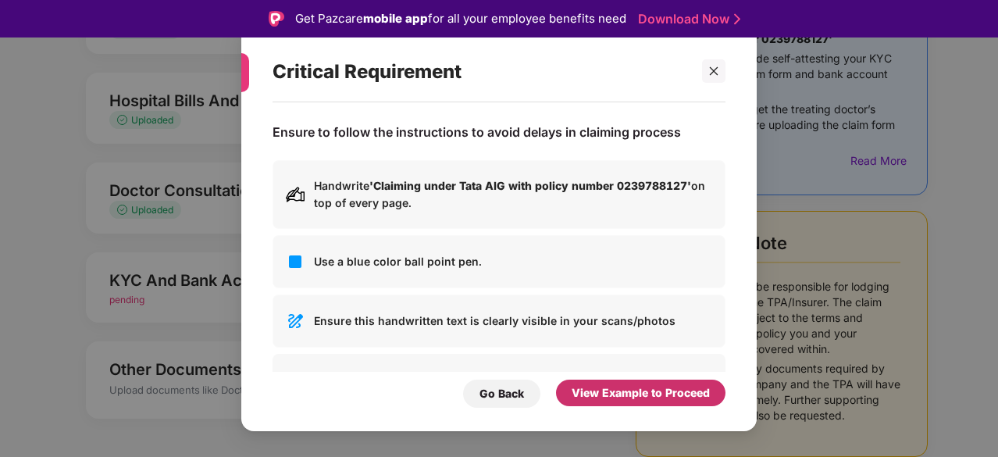
click at [596, 396] on div "View Example to Proceed" at bounding box center [640, 392] width 138 height 17
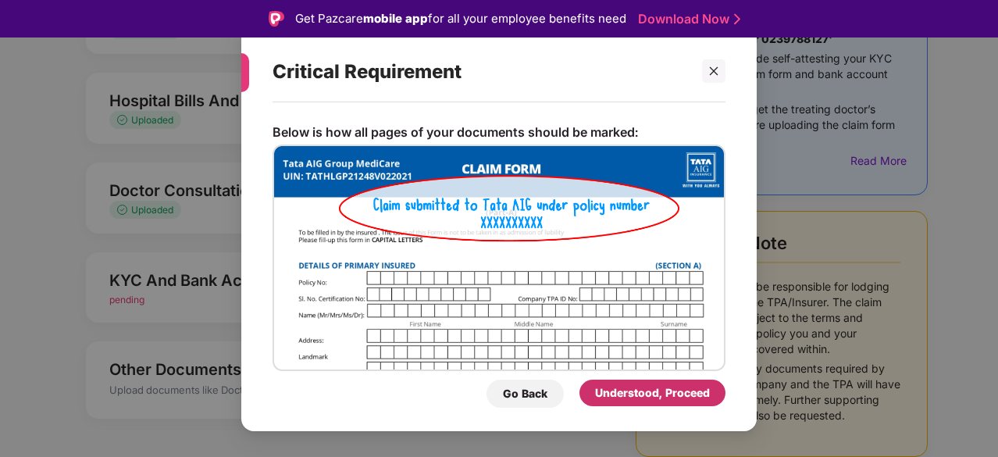
click at [628, 399] on div "Understood, Proceed" at bounding box center [652, 392] width 115 height 17
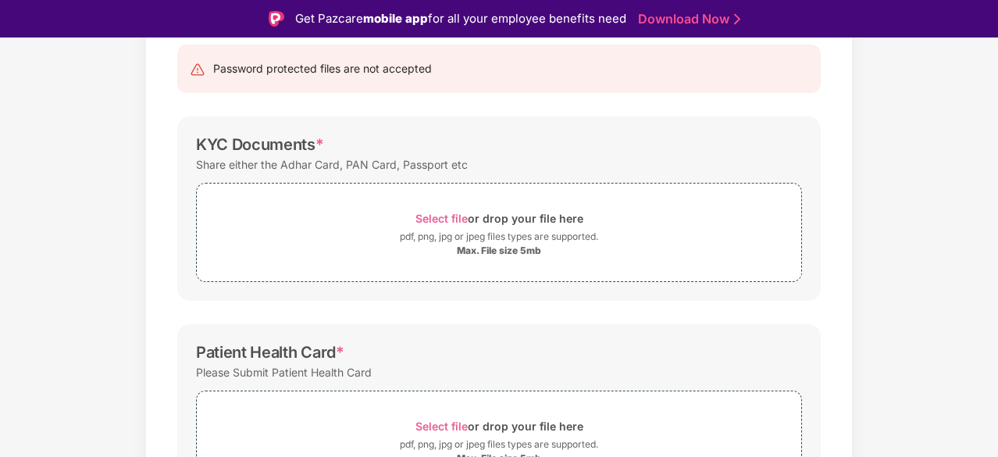
scroll to position [83, 0]
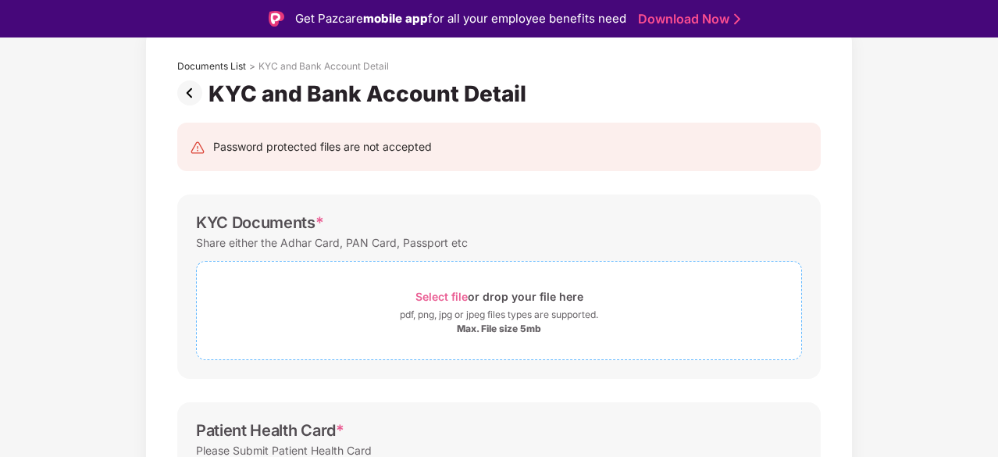
click at [436, 296] on span "Select file" at bounding box center [441, 296] width 52 height 13
click at [443, 294] on span "Select file" at bounding box center [441, 296] width 52 height 13
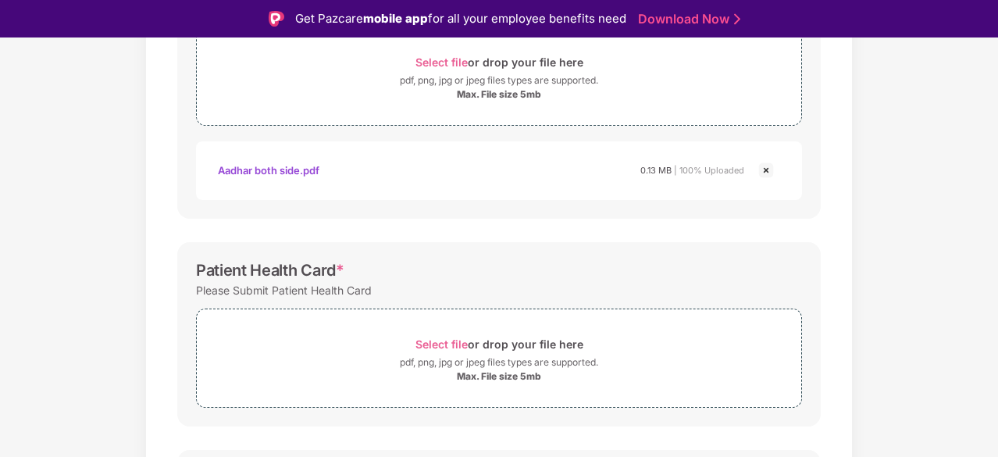
scroll to position [395, 0]
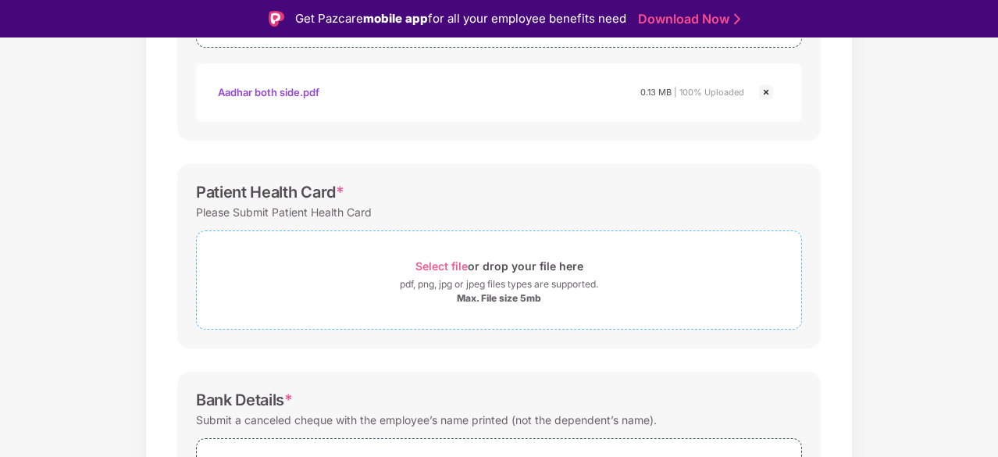
click at [438, 265] on span "Select file" at bounding box center [441, 265] width 52 height 13
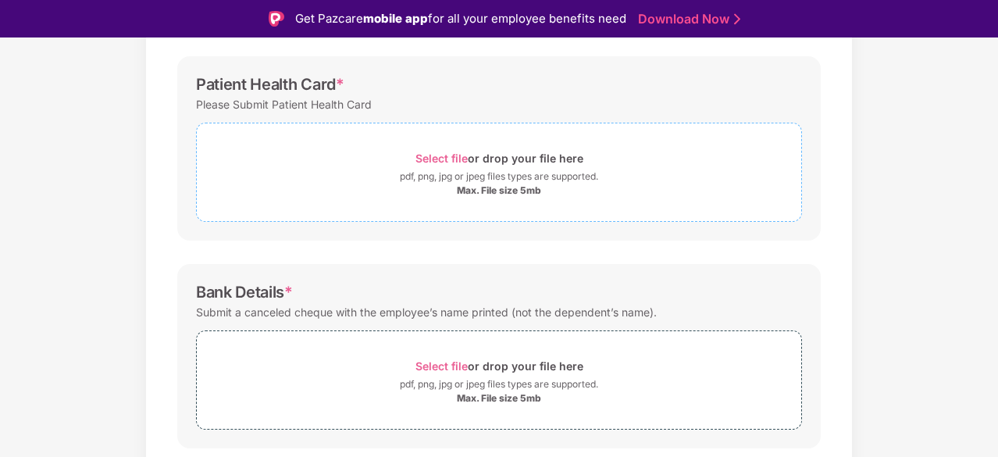
scroll to position [549, 0]
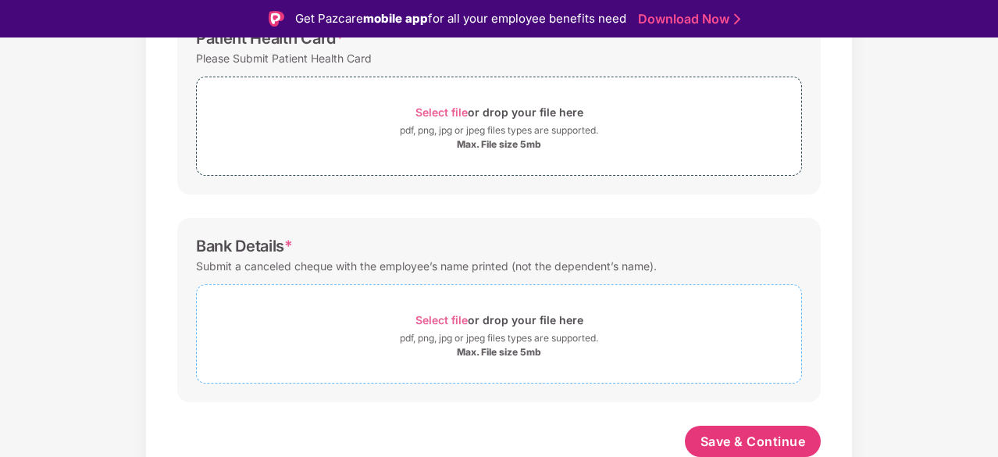
click at [428, 317] on span "Select file" at bounding box center [441, 319] width 52 height 13
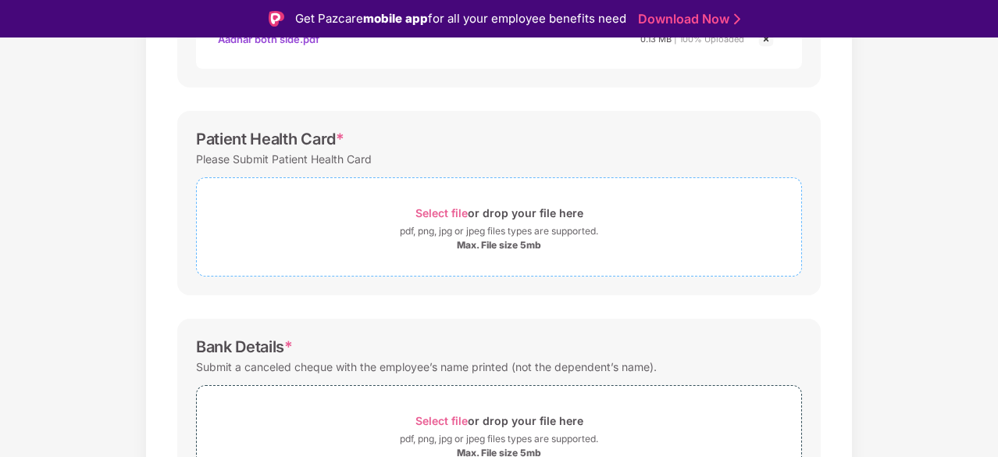
scroll to position [471, 0]
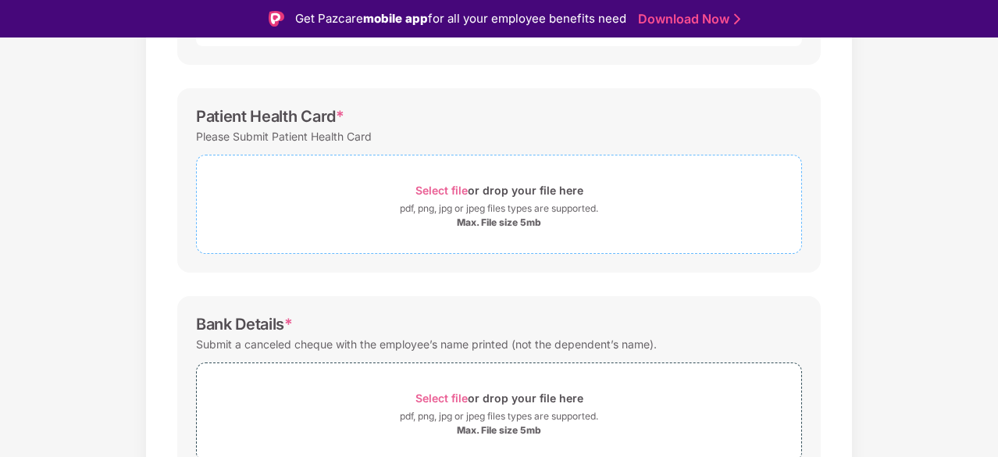
click at [443, 188] on span "Select file" at bounding box center [441, 189] width 52 height 13
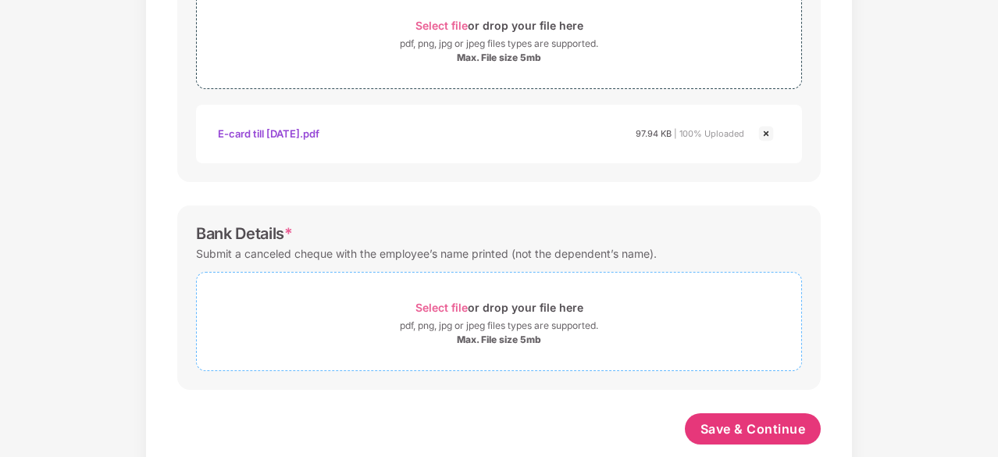
scroll to position [623, 0]
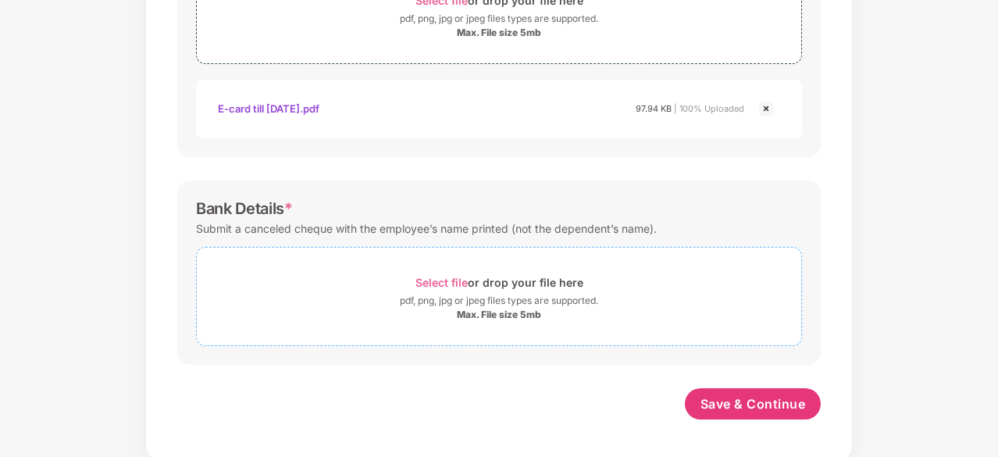
click at [443, 277] on span "Select file" at bounding box center [441, 282] width 52 height 13
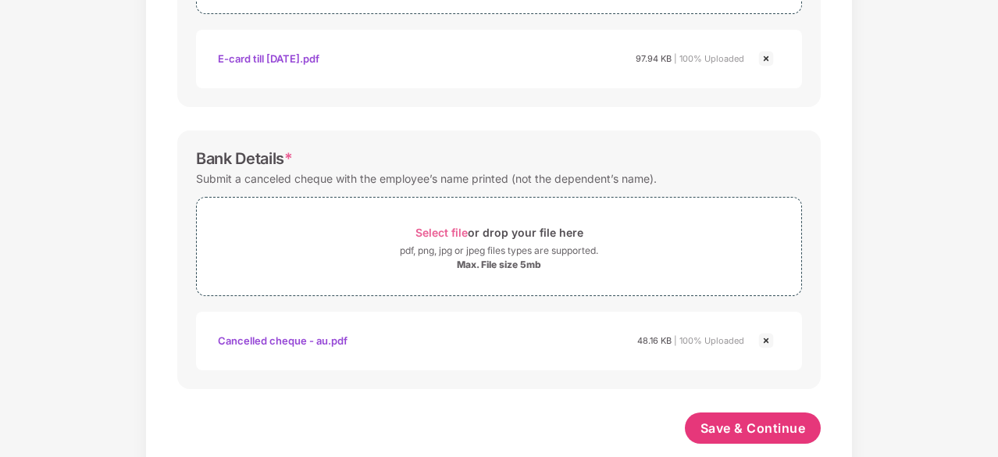
scroll to position [697, 0]
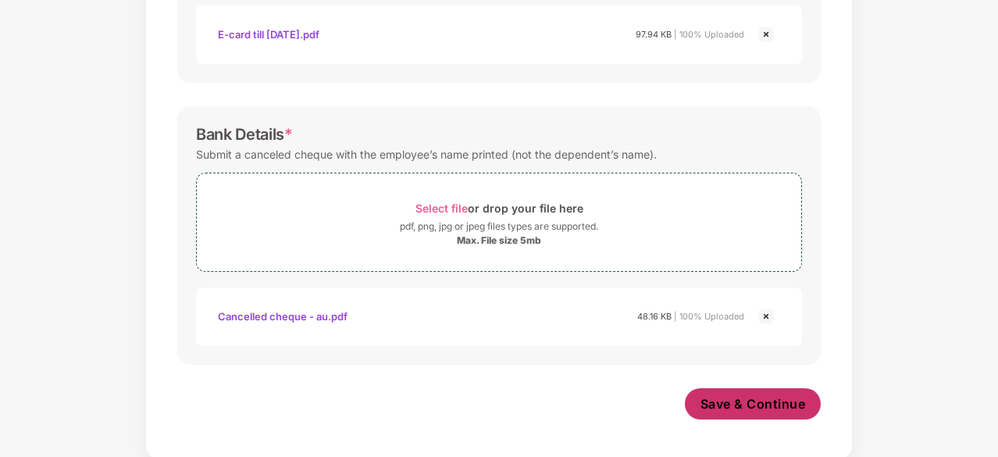
click at [756, 402] on span "Save & Continue" at bounding box center [752, 403] width 105 height 17
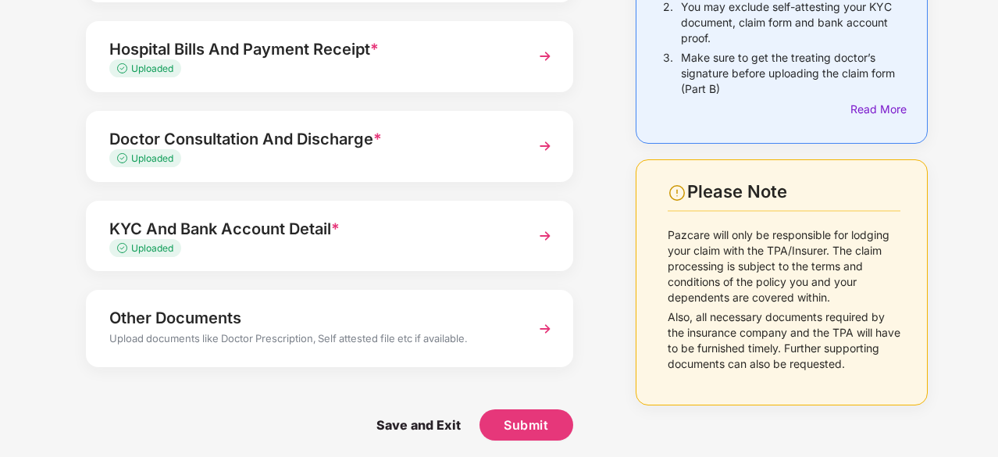
scroll to position [254, 0]
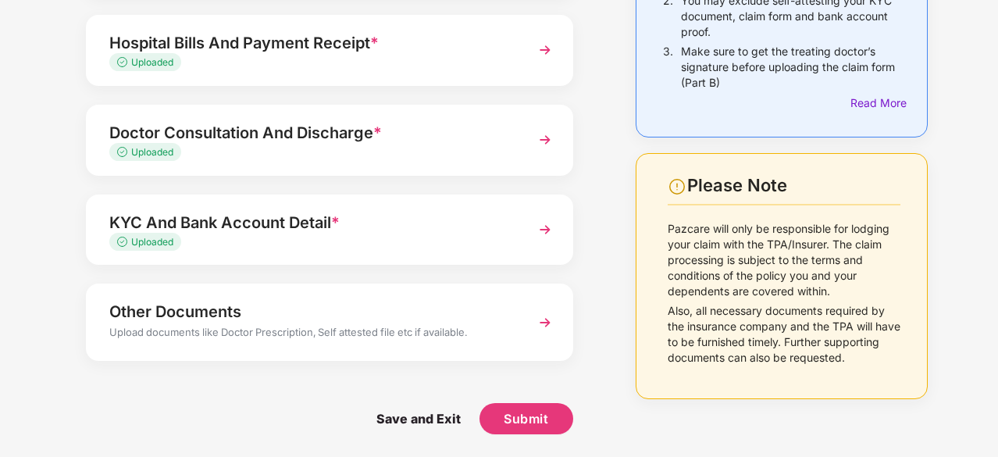
click at [528, 326] on div "Other Documents Upload documents like Doctor Prescription, Self attested file e…" at bounding box center [329, 321] width 487 height 76
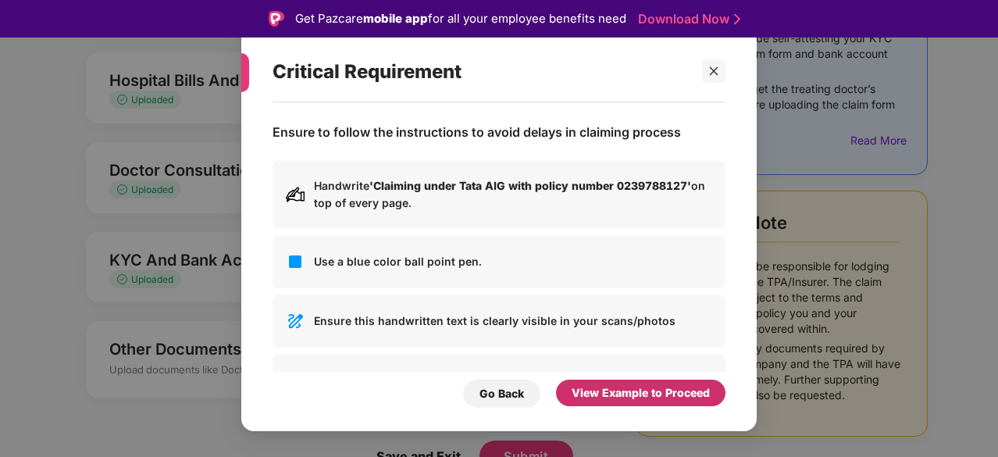
click at [629, 399] on div "View Example to Proceed" at bounding box center [640, 392] width 138 height 17
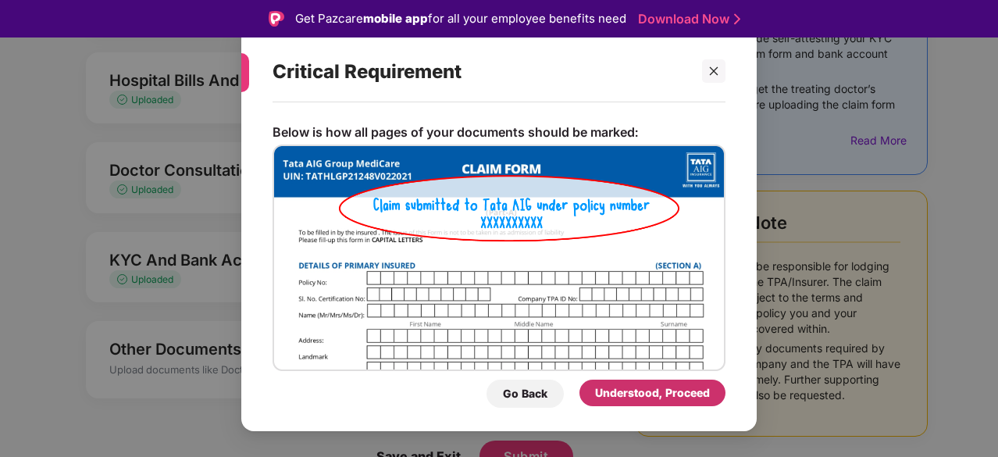
click at [639, 391] on div "Understood, Proceed" at bounding box center [652, 392] width 115 height 17
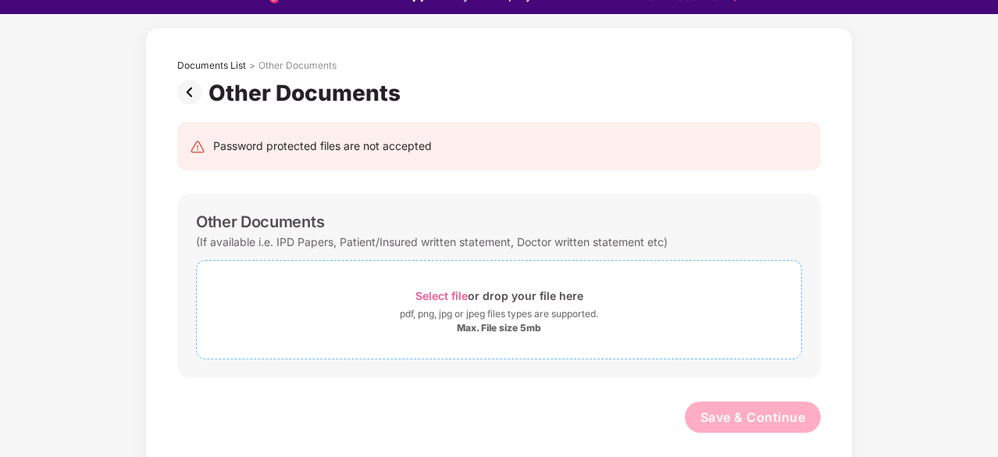
scroll to position [37, 0]
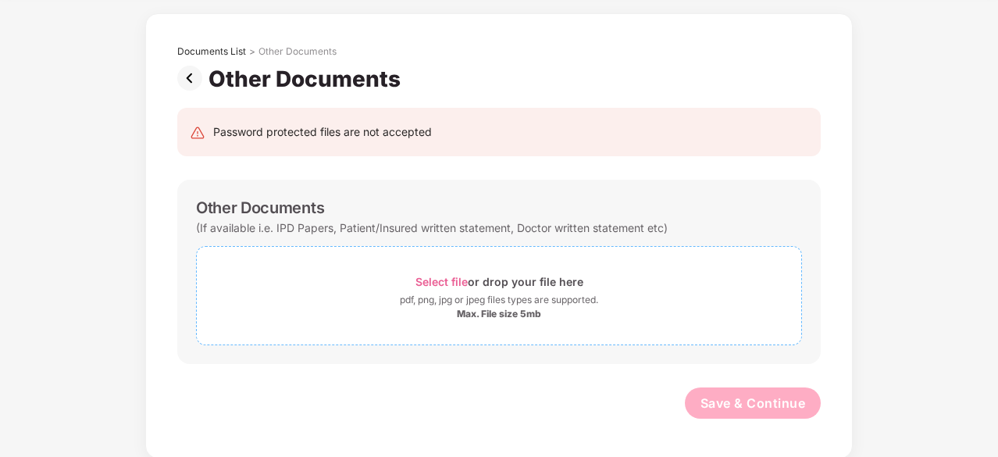
click at [550, 316] on div "Max. File size 5mb" at bounding box center [499, 314] width 604 height 12
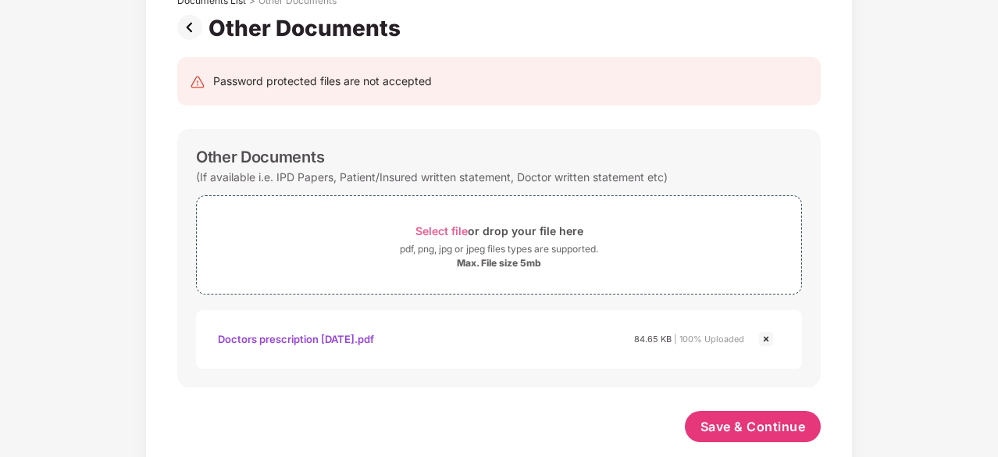
scroll to position [134, 0]
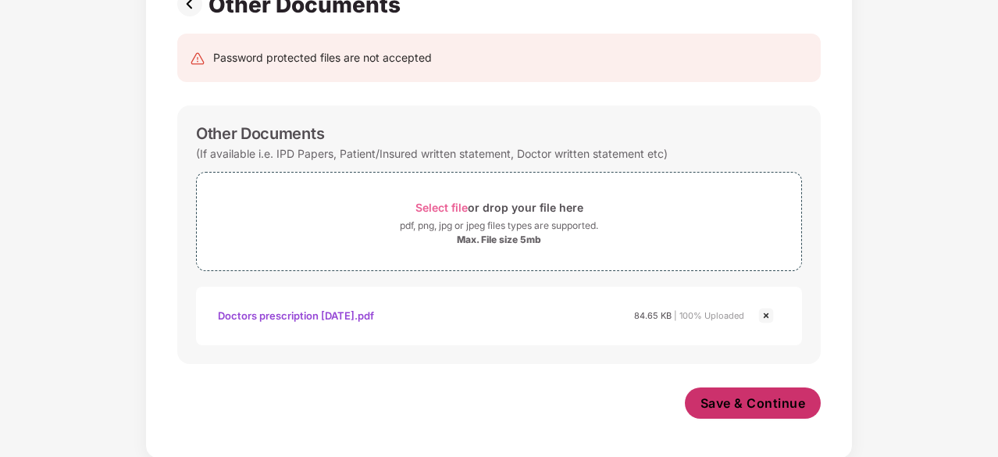
click at [737, 398] on span "Save & Continue" at bounding box center [752, 402] width 105 height 17
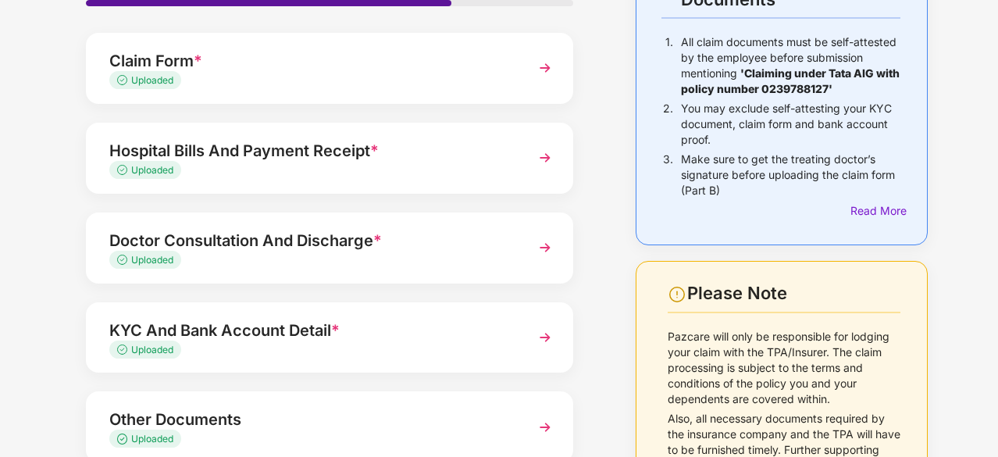
scroll to position [248, 0]
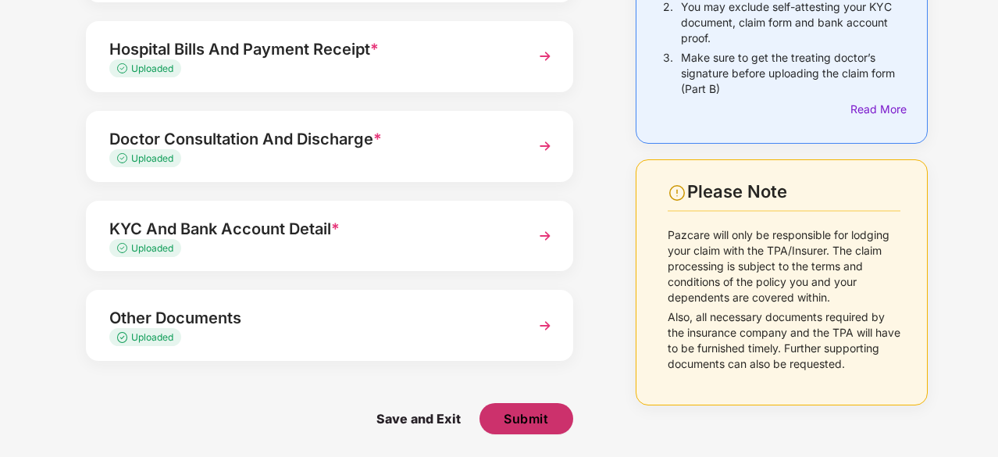
click at [529, 425] on span "Submit" at bounding box center [525, 418] width 44 height 17
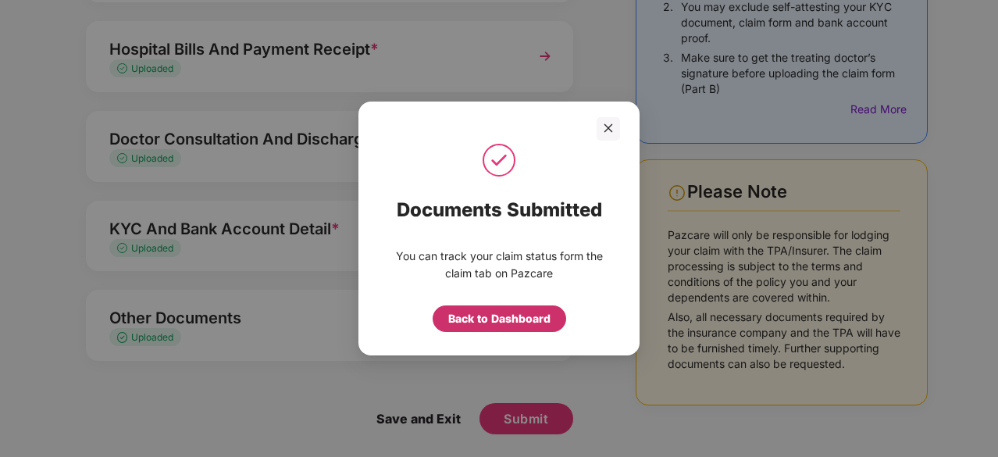
click at [503, 322] on div "Back to Dashboard" at bounding box center [499, 318] width 102 height 17
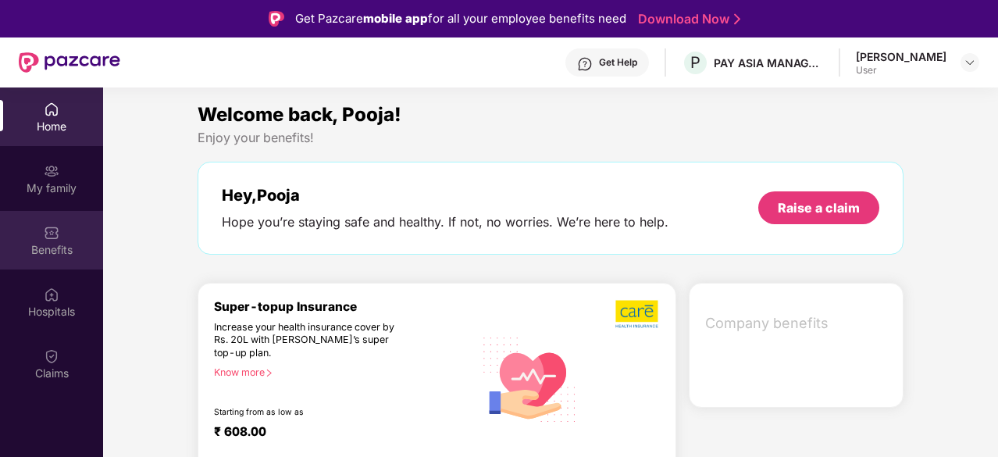
click at [48, 238] on img at bounding box center [52, 233] width 16 height 16
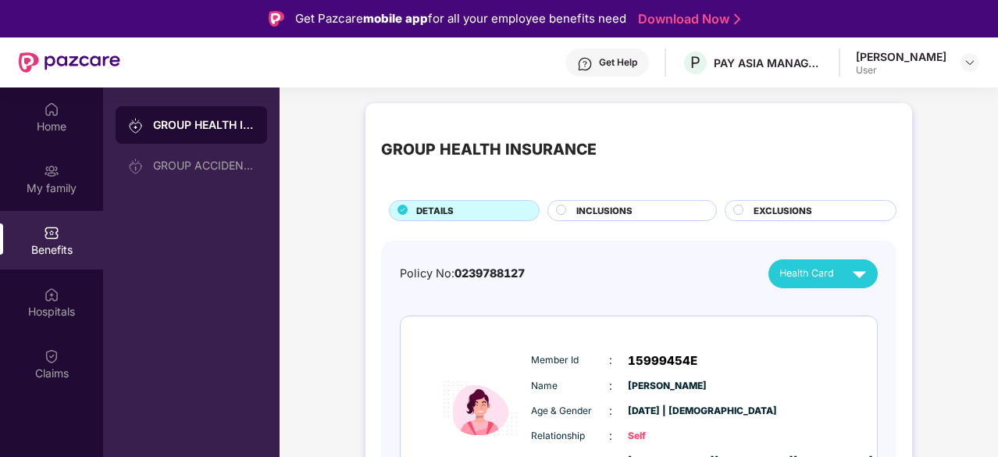
scroll to position [69, 0]
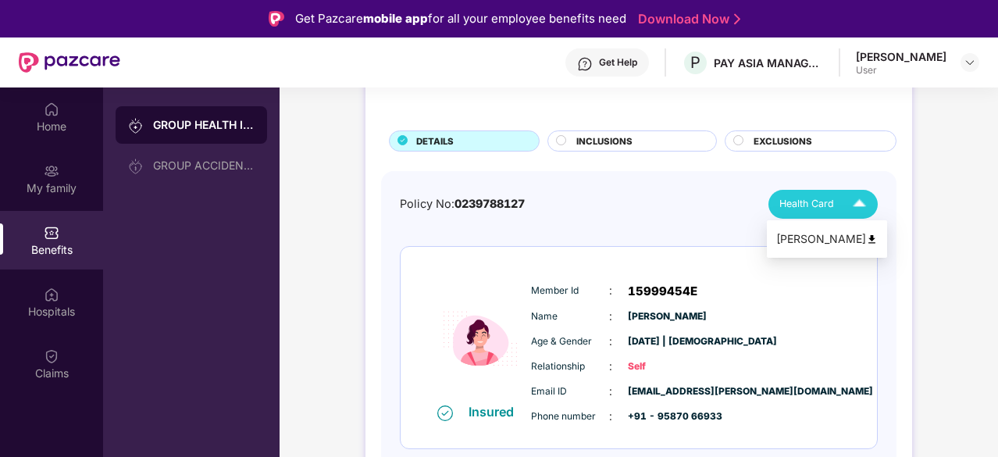
click at [831, 239] on div "[PERSON_NAME]" at bounding box center [826, 238] width 101 height 17
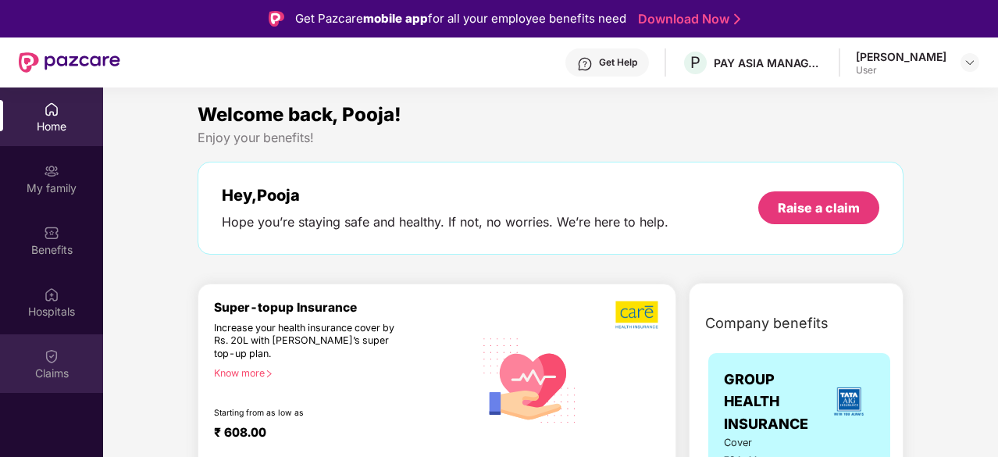
click at [42, 361] on div "Claims" at bounding box center [51, 363] width 103 height 59
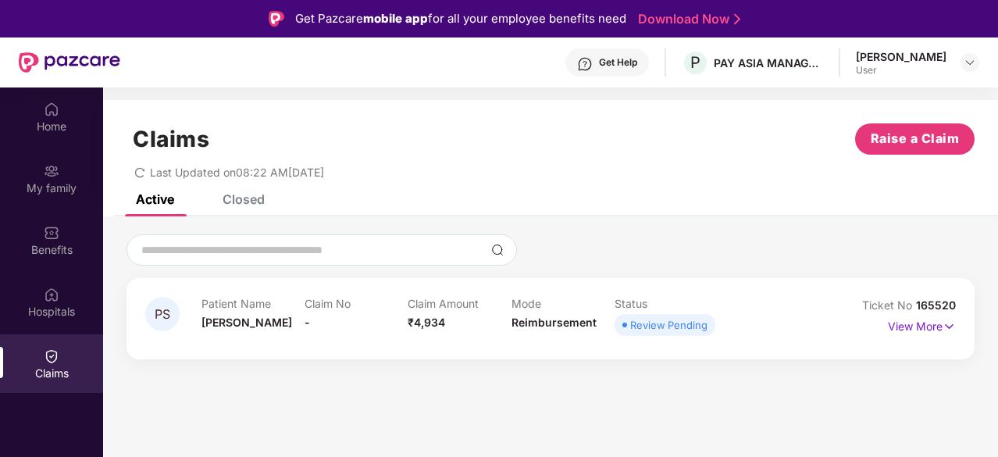
click at [832, 410] on section "Claims Raise a Claim Last Updated on 08:22 AM[DATE] Active Closed PS Patient Na…" at bounding box center [550, 315] width 895 height 457
